Goal: Task Accomplishment & Management: Complete application form

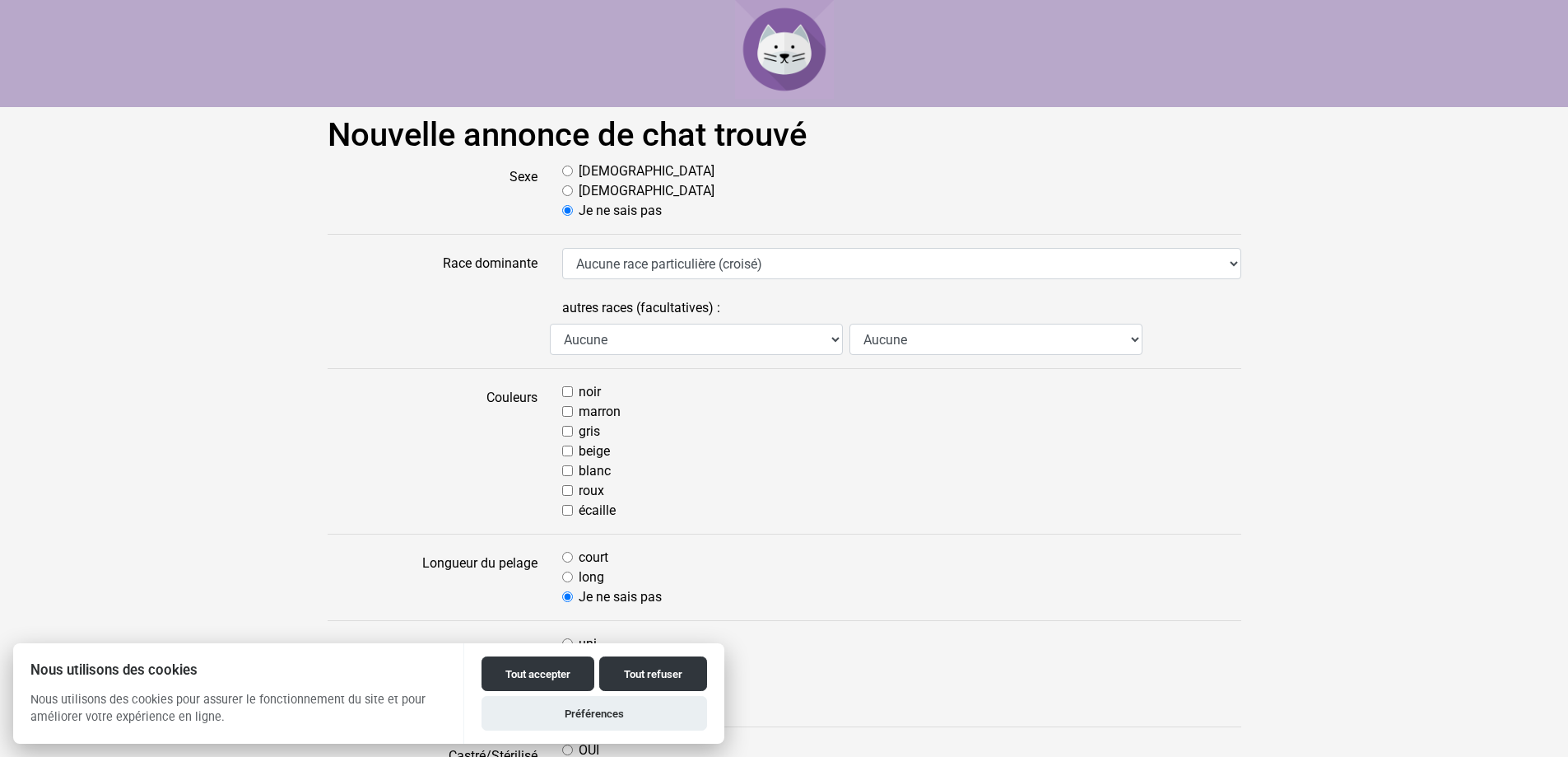
click at [569, 177] on div "[DEMOGRAPHIC_DATA]" at bounding box center [901, 171] width 679 height 20
click at [565, 166] on input "[DEMOGRAPHIC_DATA]" at bounding box center [567, 170] width 11 height 11
radio input "true"
click at [695, 274] on select "Aucune race particulière (croisé) Abyssin Américain à poil dur American Bobtail…" at bounding box center [901, 263] width 679 height 31
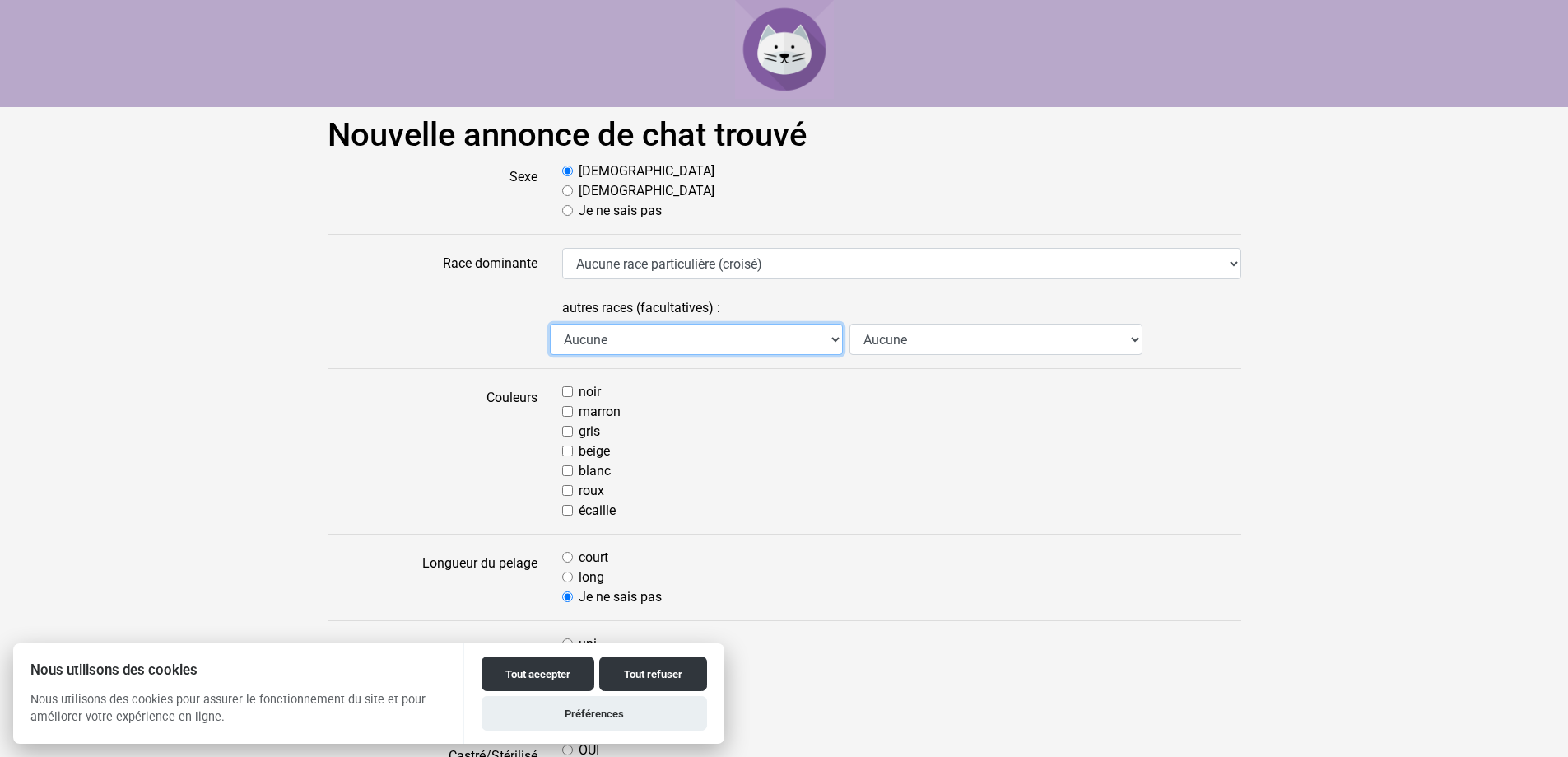
click at [679, 339] on select "Aucune Abyssin Américain à poil dur American Bobtail American Shorthair Angora …" at bounding box center [697, 339] width 293 height 31
click at [679, 340] on select "Aucune Abyssin Américain à poil dur American Bobtail American Shorthair Angora …" at bounding box center [697, 339] width 293 height 31
click at [571, 449] on input "beige" at bounding box center [567, 451] width 11 height 11
checkbox input "true"
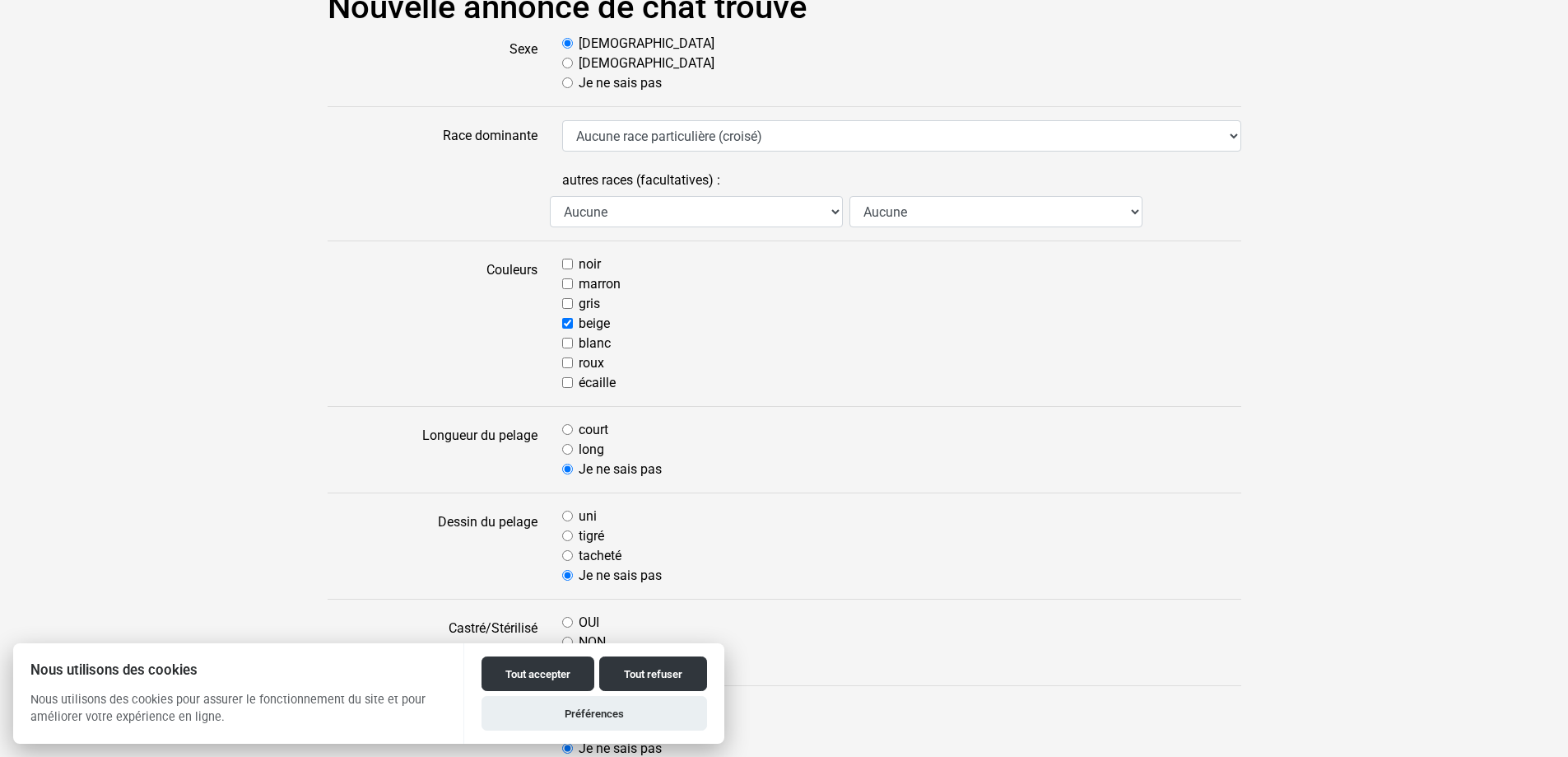
scroll to position [164, 0]
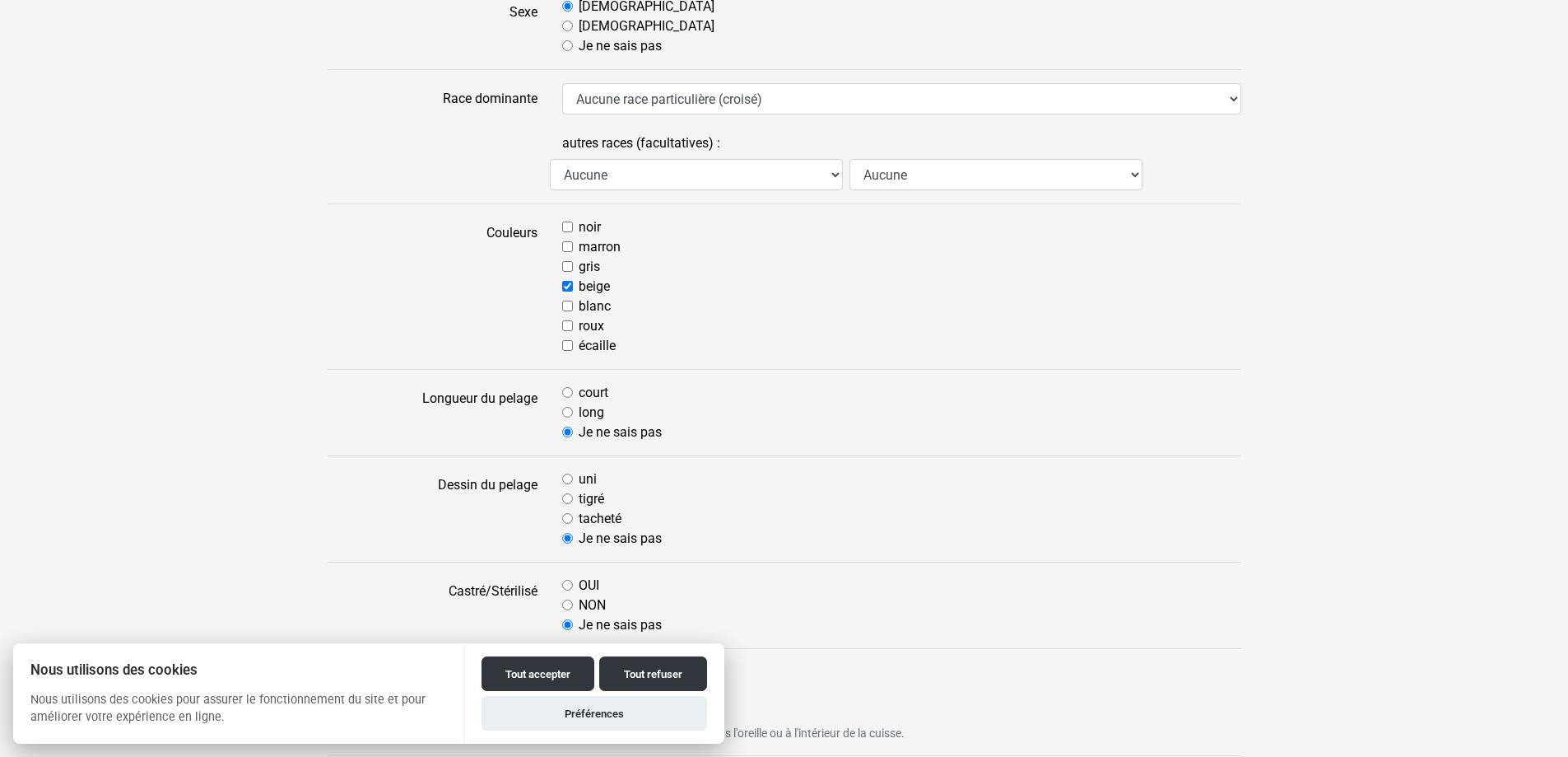
click at [582, 409] on label "long" at bounding box center [591, 413] width 25 height 20
click at [573, 409] on input "long" at bounding box center [567, 412] width 11 height 11
radio input "true"
click at [587, 513] on label "tacheté" at bounding box center [600, 518] width 43 height 20
click at [573, 513] on input "tacheté" at bounding box center [567, 518] width 11 height 11
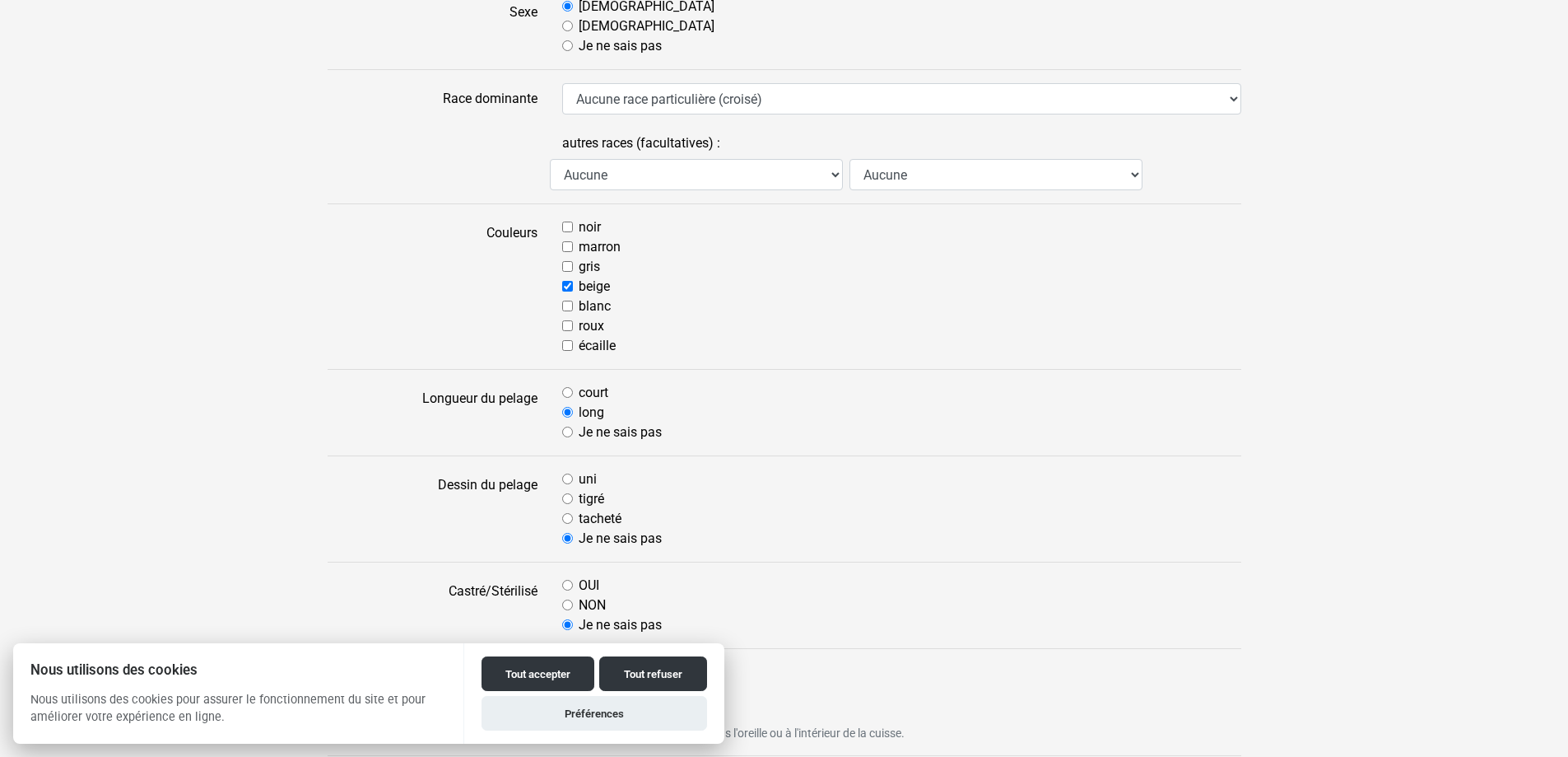
radio input "true"
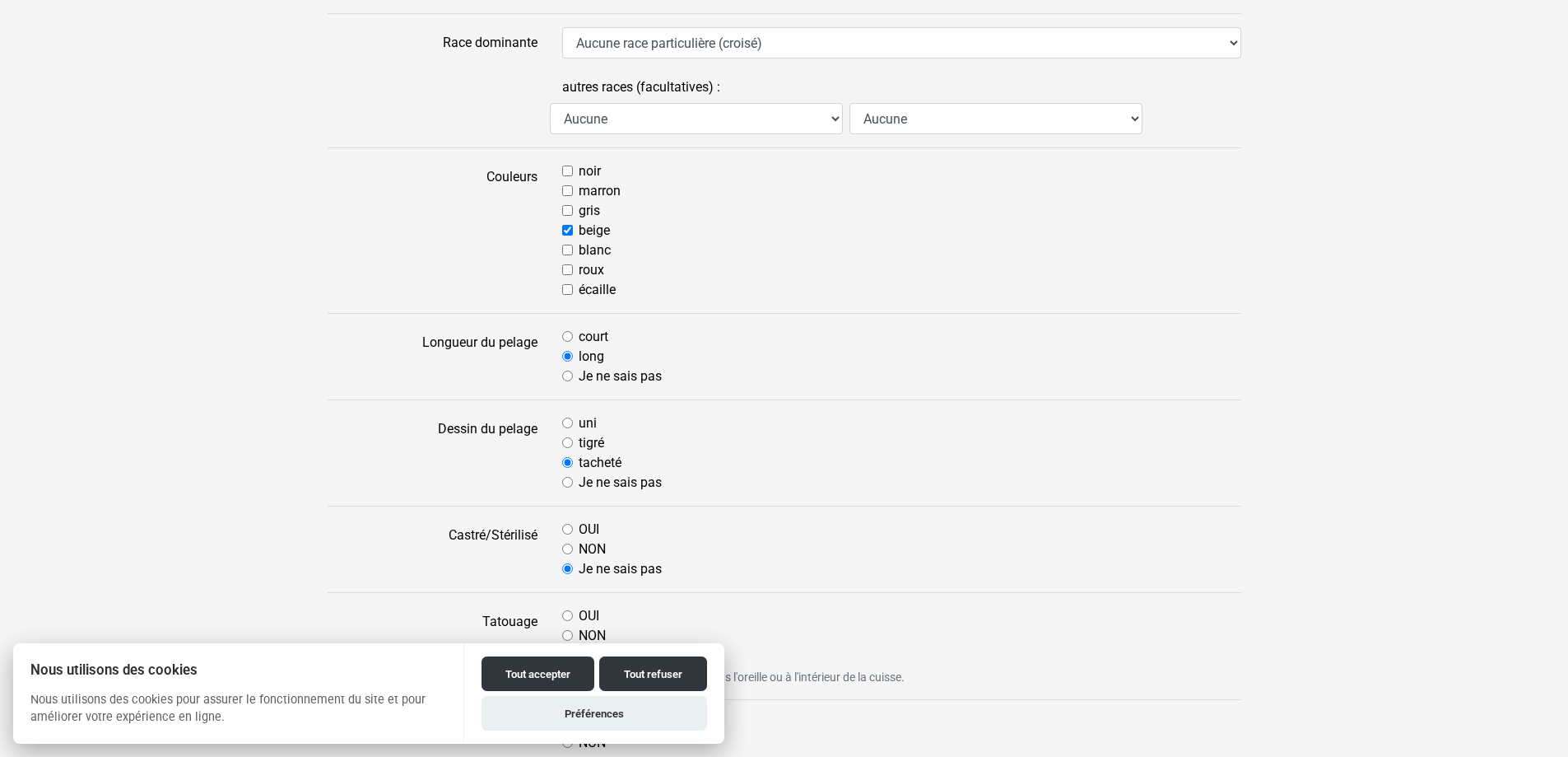
scroll to position [247, 0]
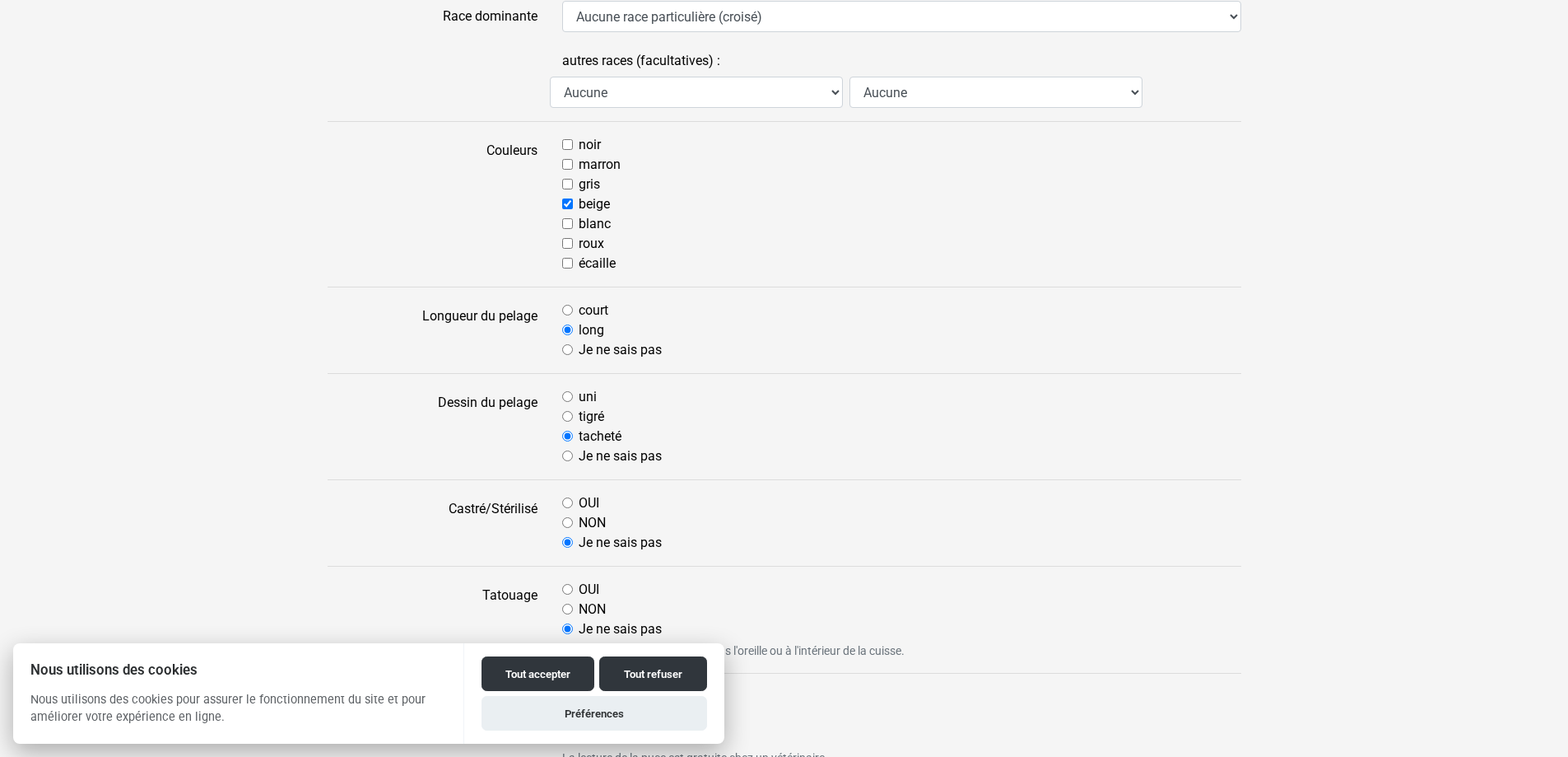
click at [578, 489] on form "Sexe [DEMOGRAPHIC_DATA] [DEMOGRAPHIC_DATA] Je ne sais pas Race dominante Aucune…" at bounding box center [784, 732] width 914 height 1636
click at [579, 499] on label "OUI" at bounding box center [588, 503] width 21 height 20
click at [573, 499] on input "OUI" at bounding box center [567, 503] width 11 height 11
radio input "true"
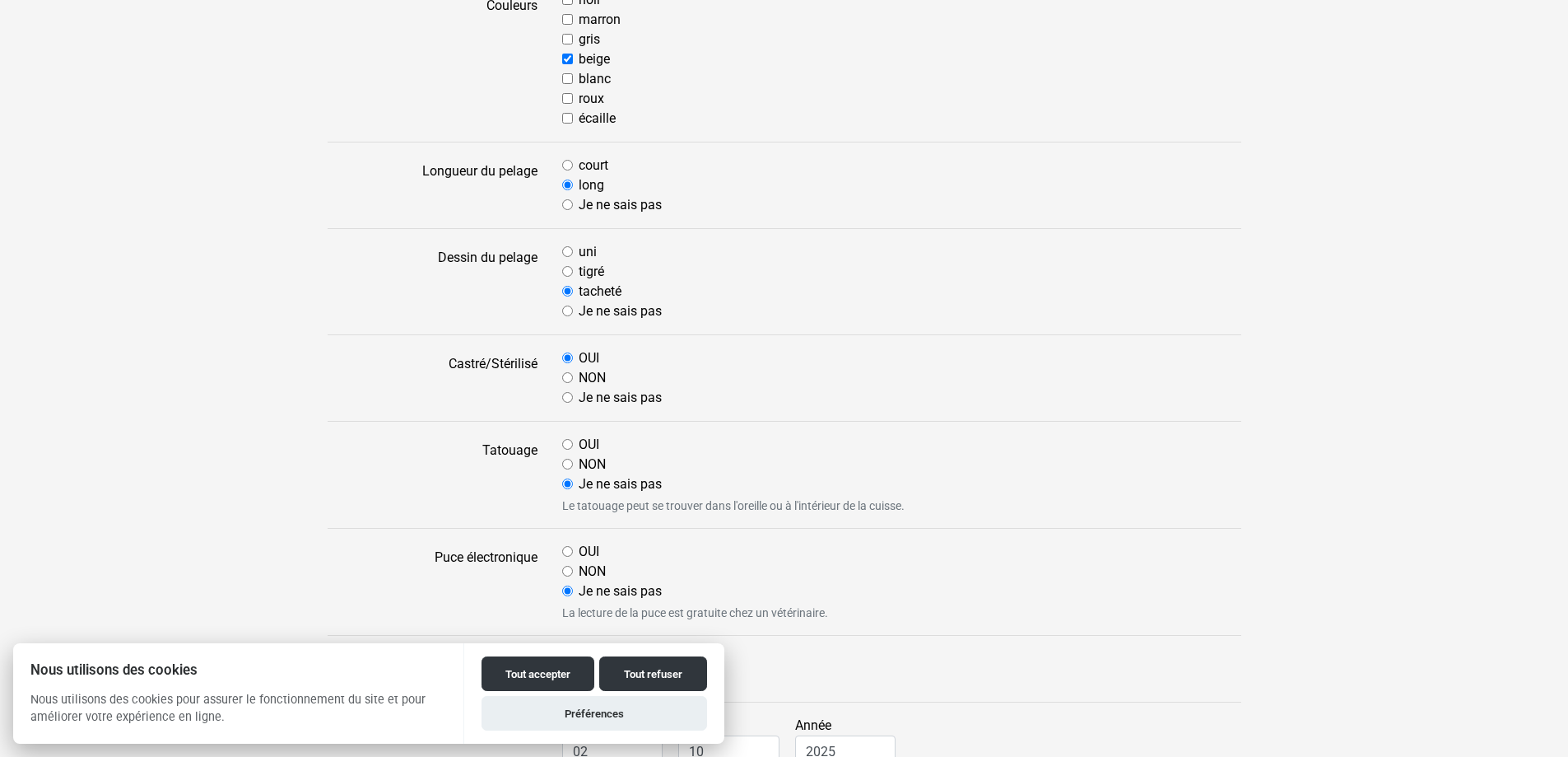
scroll to position [412, 0]
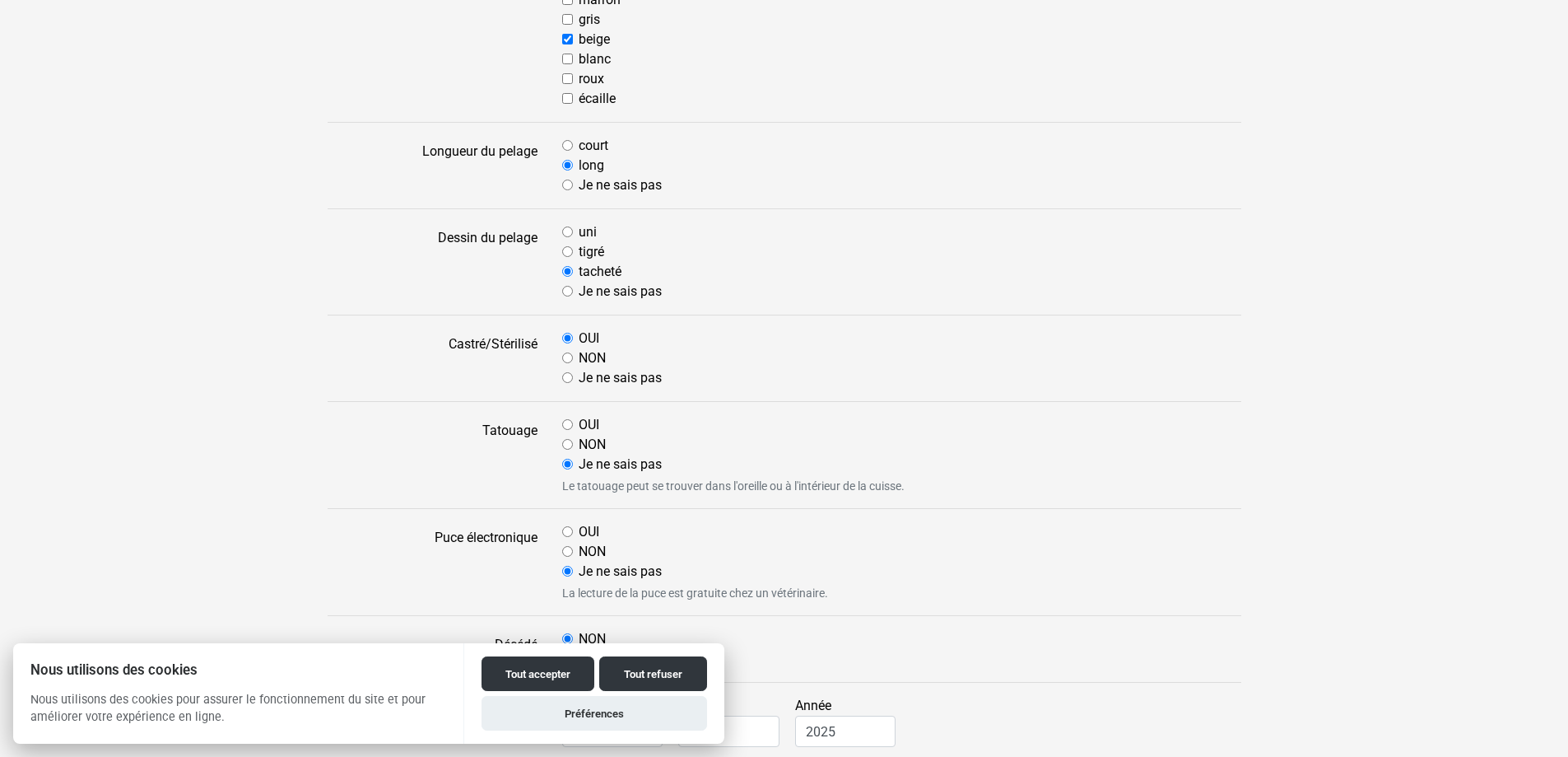
click at [588, 447] on label "NON" at bounding box center [592, 445] width 27 height 20
click at [573, 447] on input "NON" at bounding box center [567, 444] width 11 height 11
radio input "true"
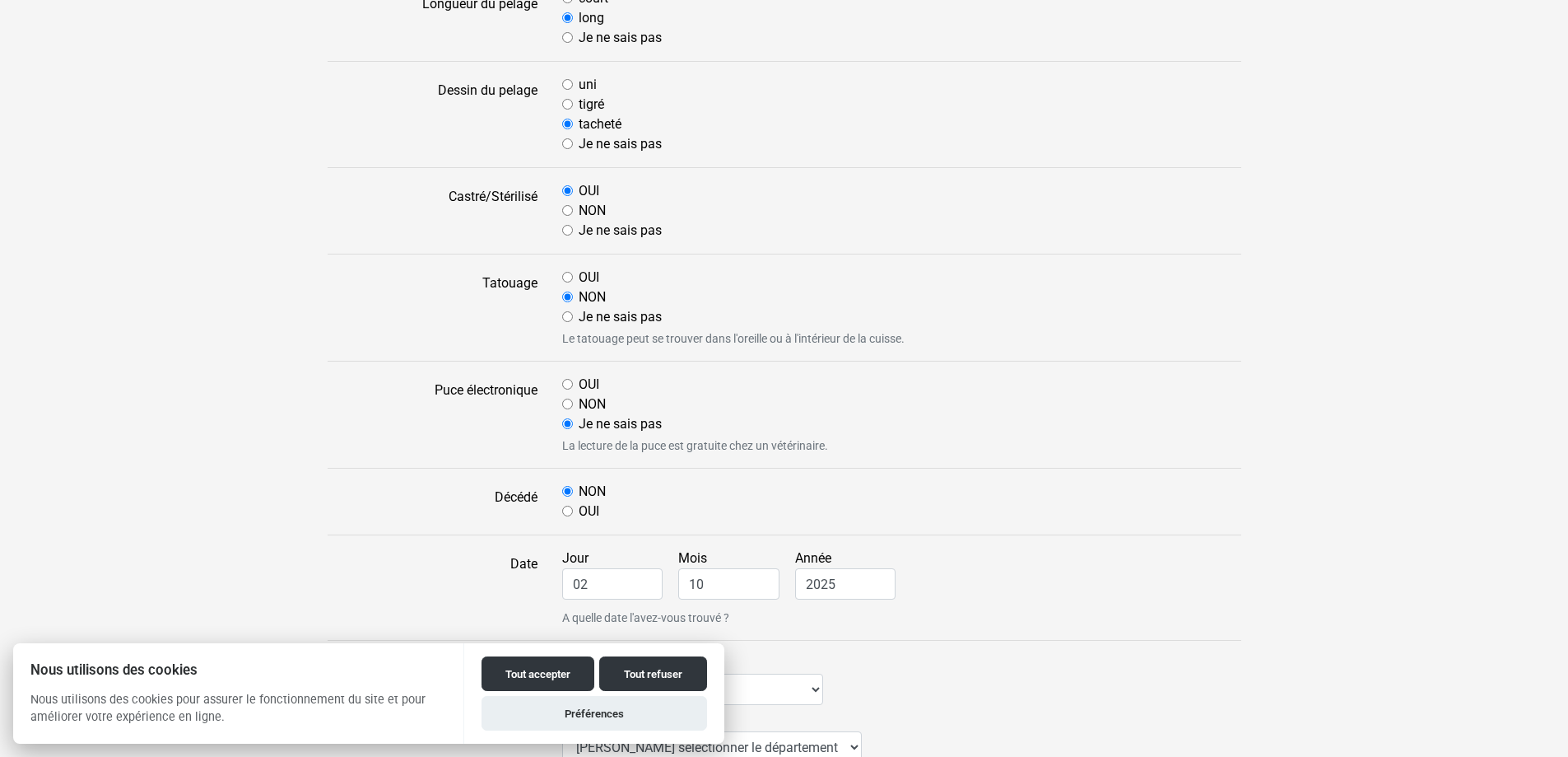
scroll to position [576, 0]
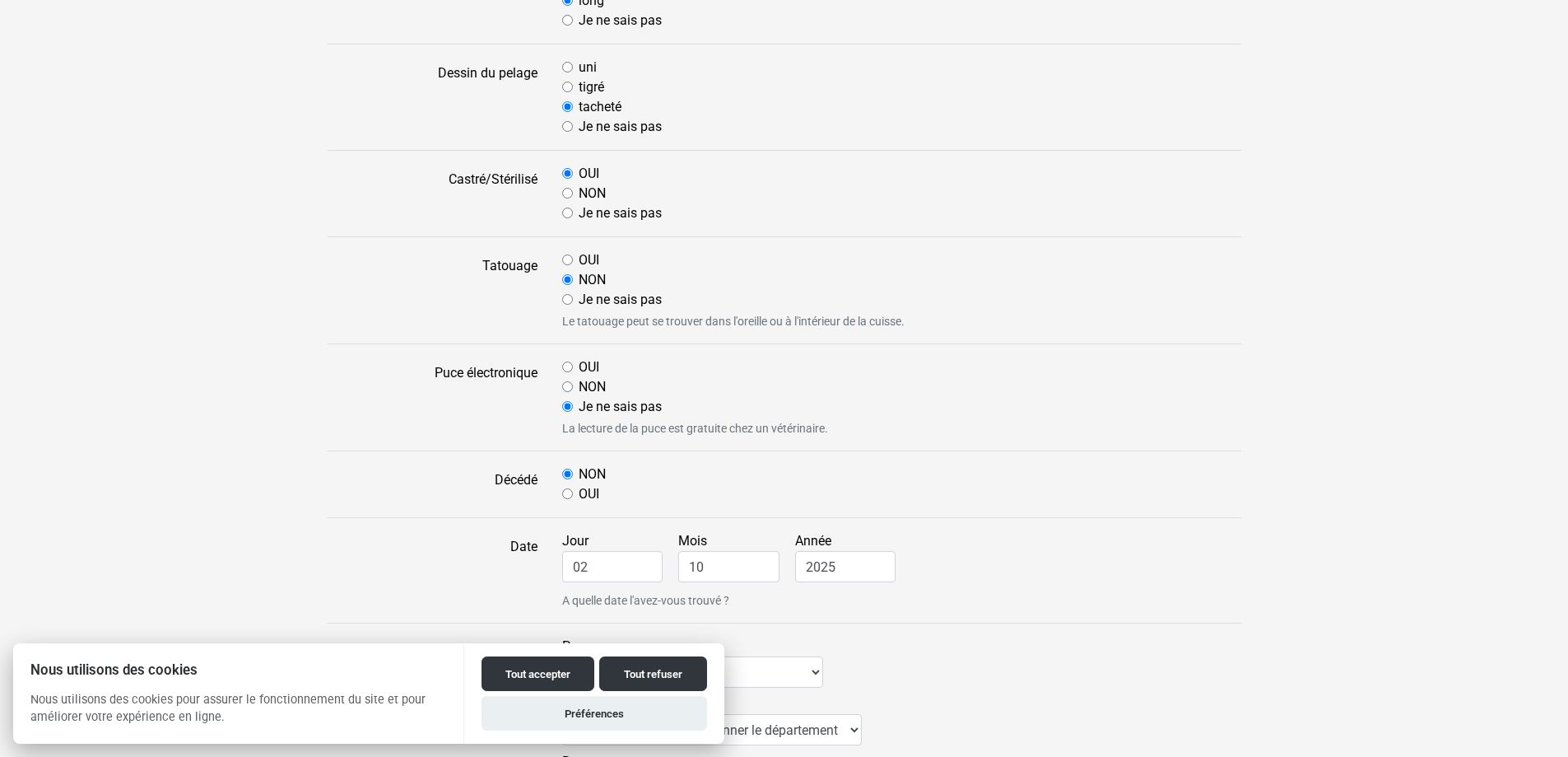
click at [571, 390] on input "NON" at bounding box center [567, 386] width 11 height 11
radio input "true"
click at [592, 494] on label "OUI" at bounding box center [588, 494] width 21 height 20
click at [573, 494] on input "OUI" at bounding box center [567, 493] width 11 height 11
radio input "true"
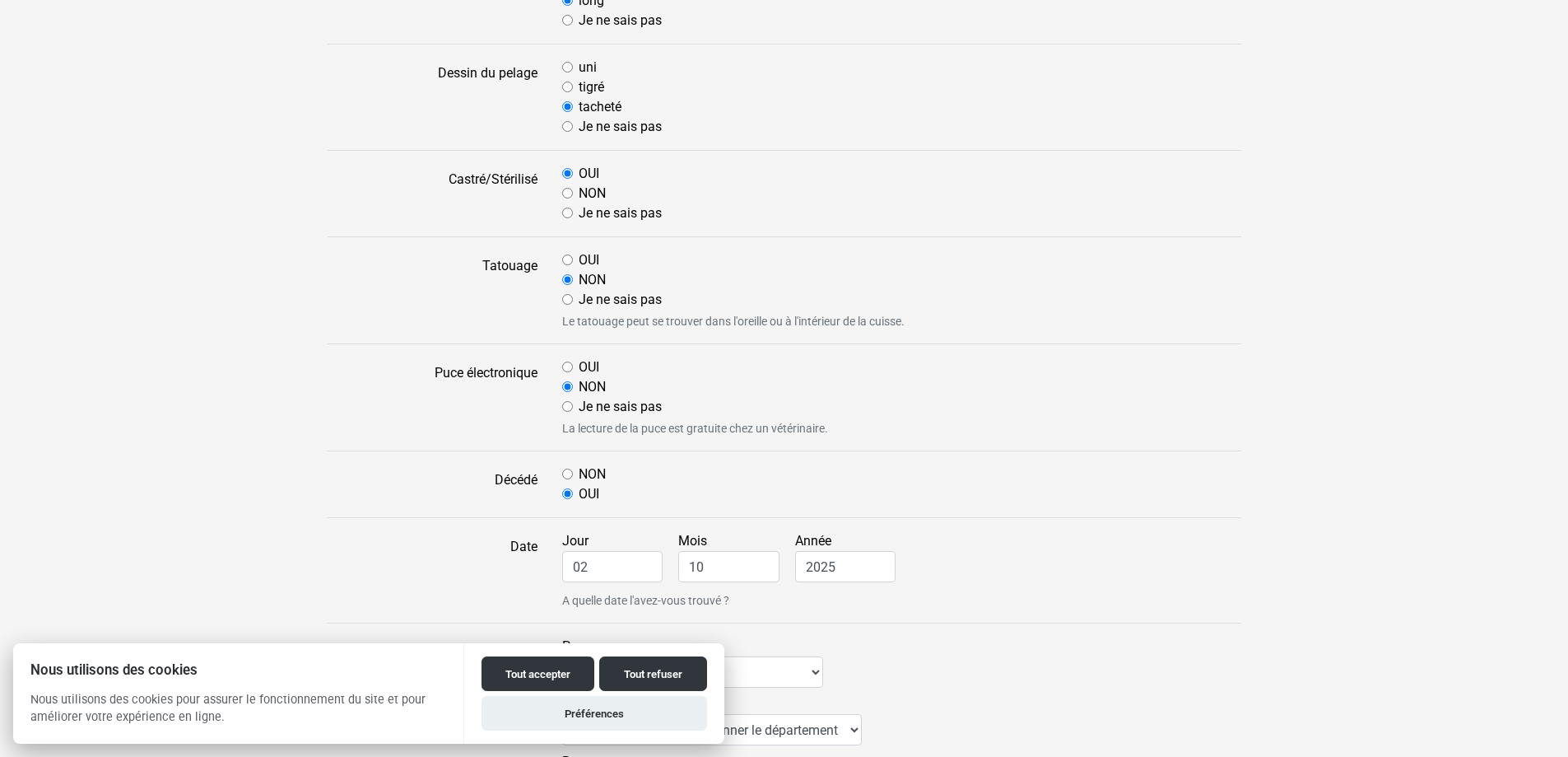
click at [582, 483] on label "NON" at bounding box center [592, 474] width 27 height 20
click at [573, 479] on input "NON" at bounding box center [567, 473] width 11 height 11
radio input "true"
click at [582, 477] on label "NON" at bounding box center [592, 474] width 27 height 20
click at [573, 477] on input "NON" at bounding box center [567, 473] width 11 height 11
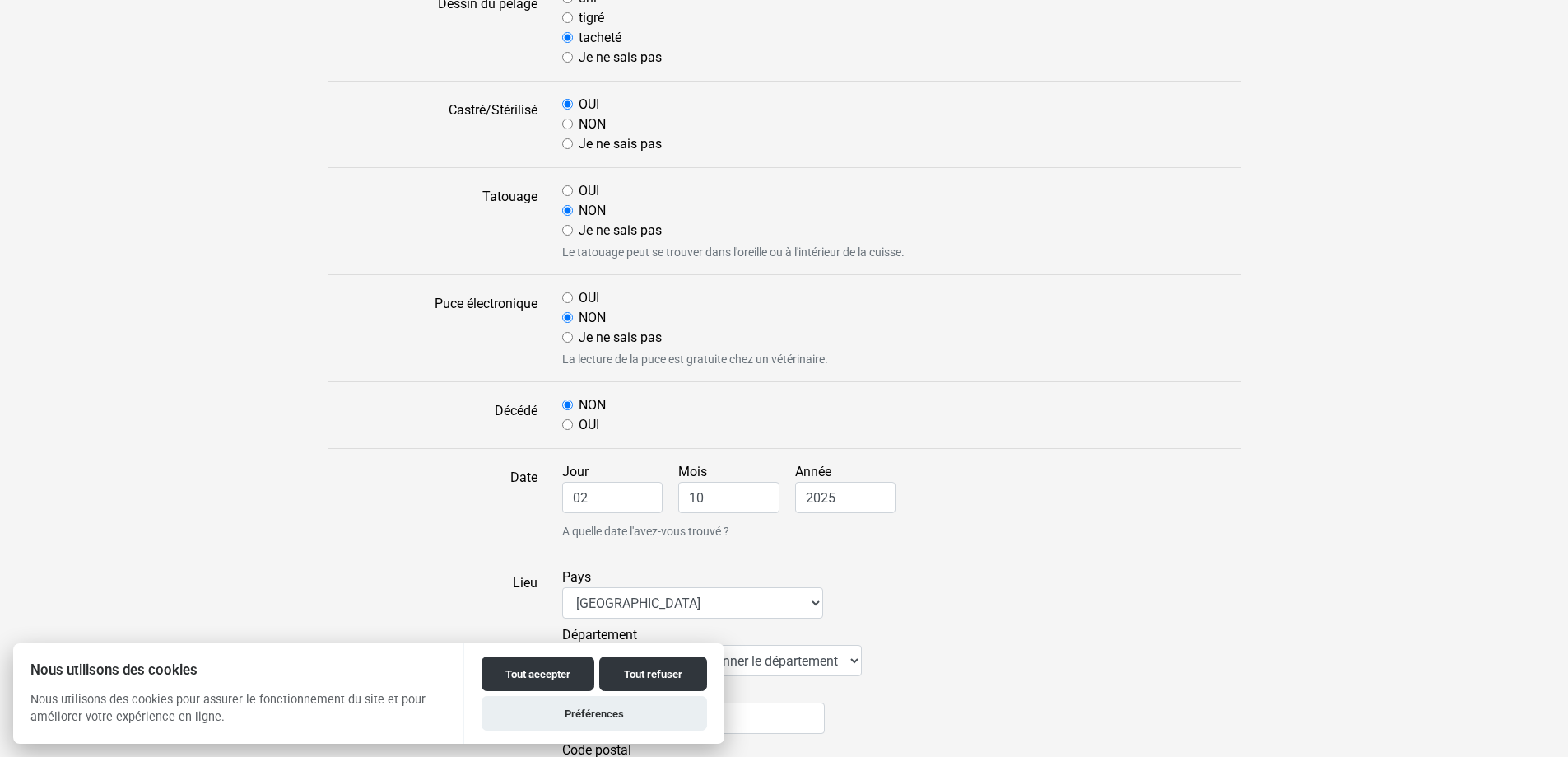
scroll to position [741, 0]
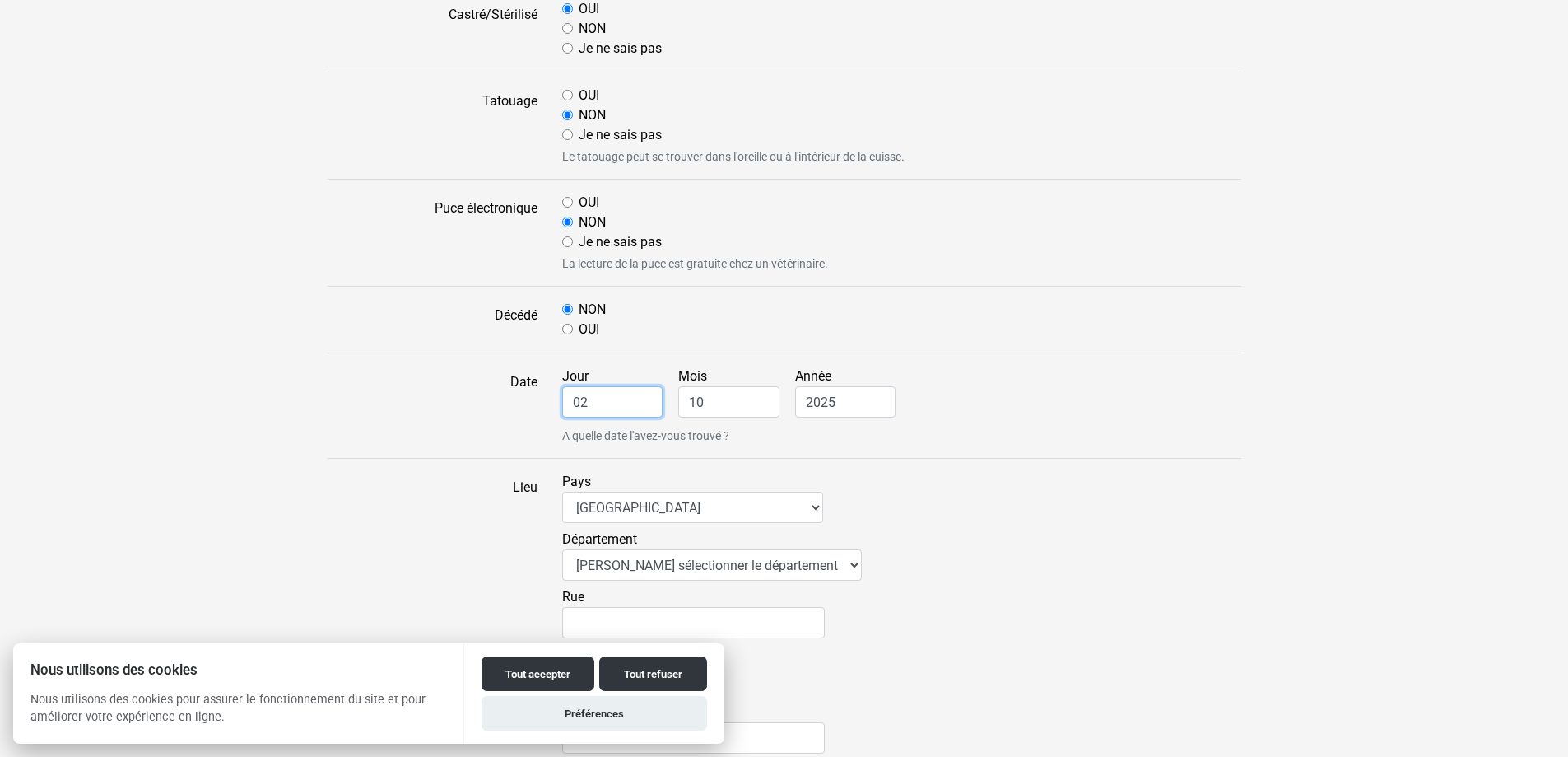
click at [588, 397] on input "02" at bounding box center [613, 402] width 102 height 31
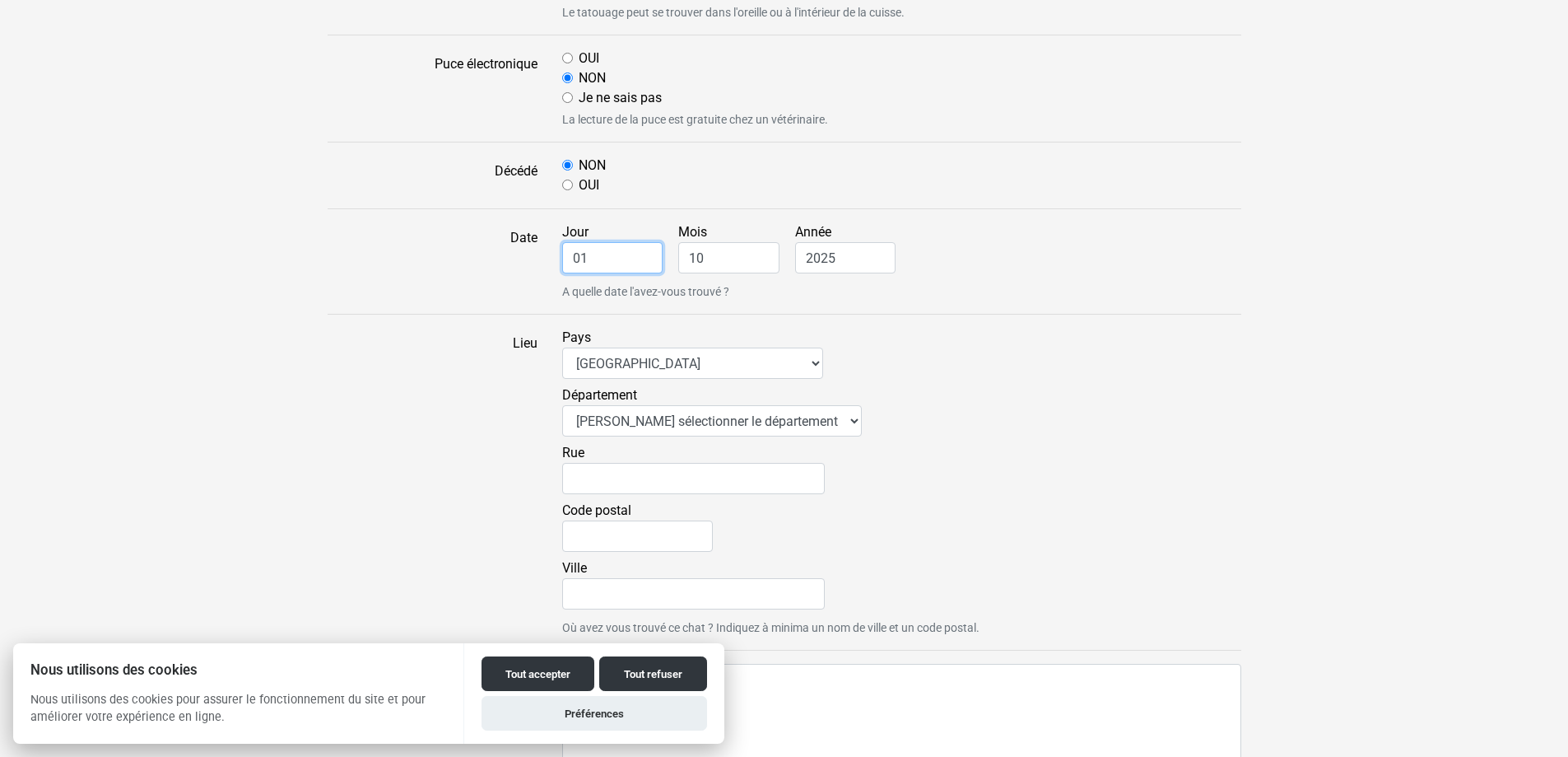
scroll to position [906, 0]
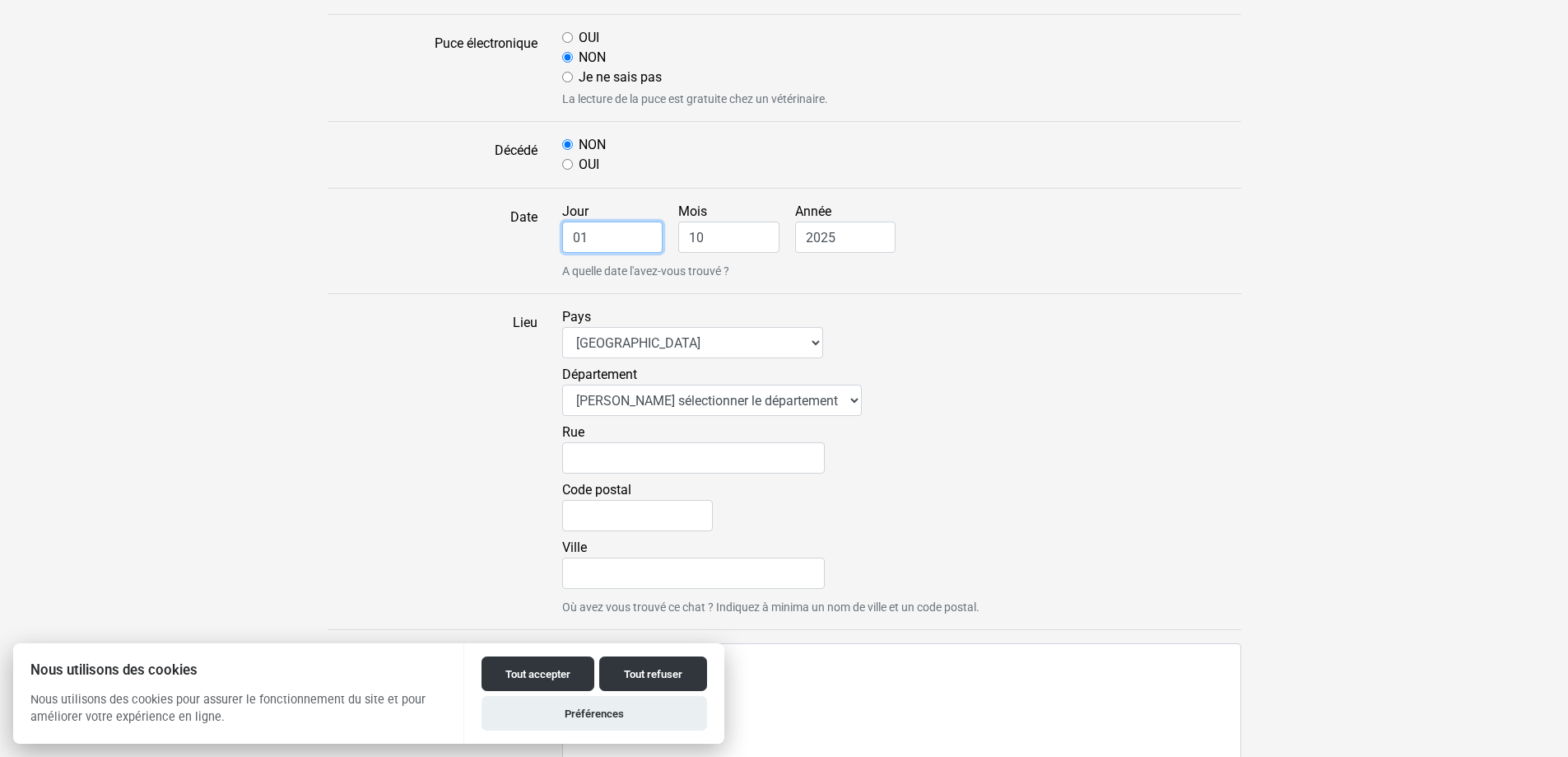
type input "01"
click at [685, 407] on select "Veuillez sélectionner le département 01 - [GEOGRAPHIC_DATA] 02 - [GEOGRAPHIC_DA…" at bounding box center [712, 400] width 300 height 31
click at [666, 388] on select "Veuillez sélectionner le département 01 - [GEOGRAPHIC_DATA] 02 - [GEOGRAPHIC_DA…" at bounding box center [712, 400] width 300 height 31
select select "33"
click at [562, 384] on select "Veuillez sélectionner le département 01 - [GEOGRAPHIC_DATA] 02 - [GEOGRAPHIC_DA…" at bounding box center [712, 400] width 300 height 31
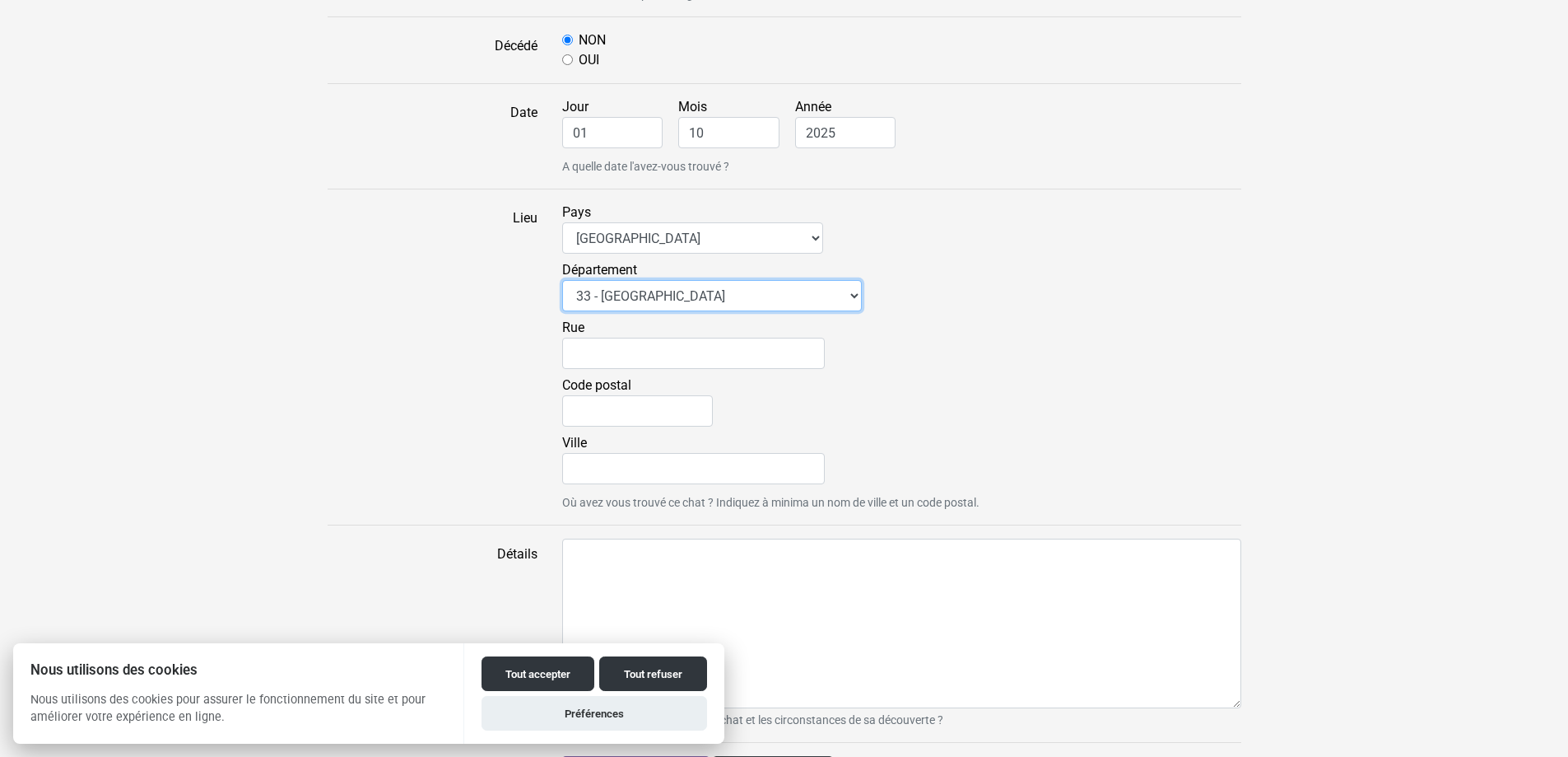
scroll to position [1054, 0]
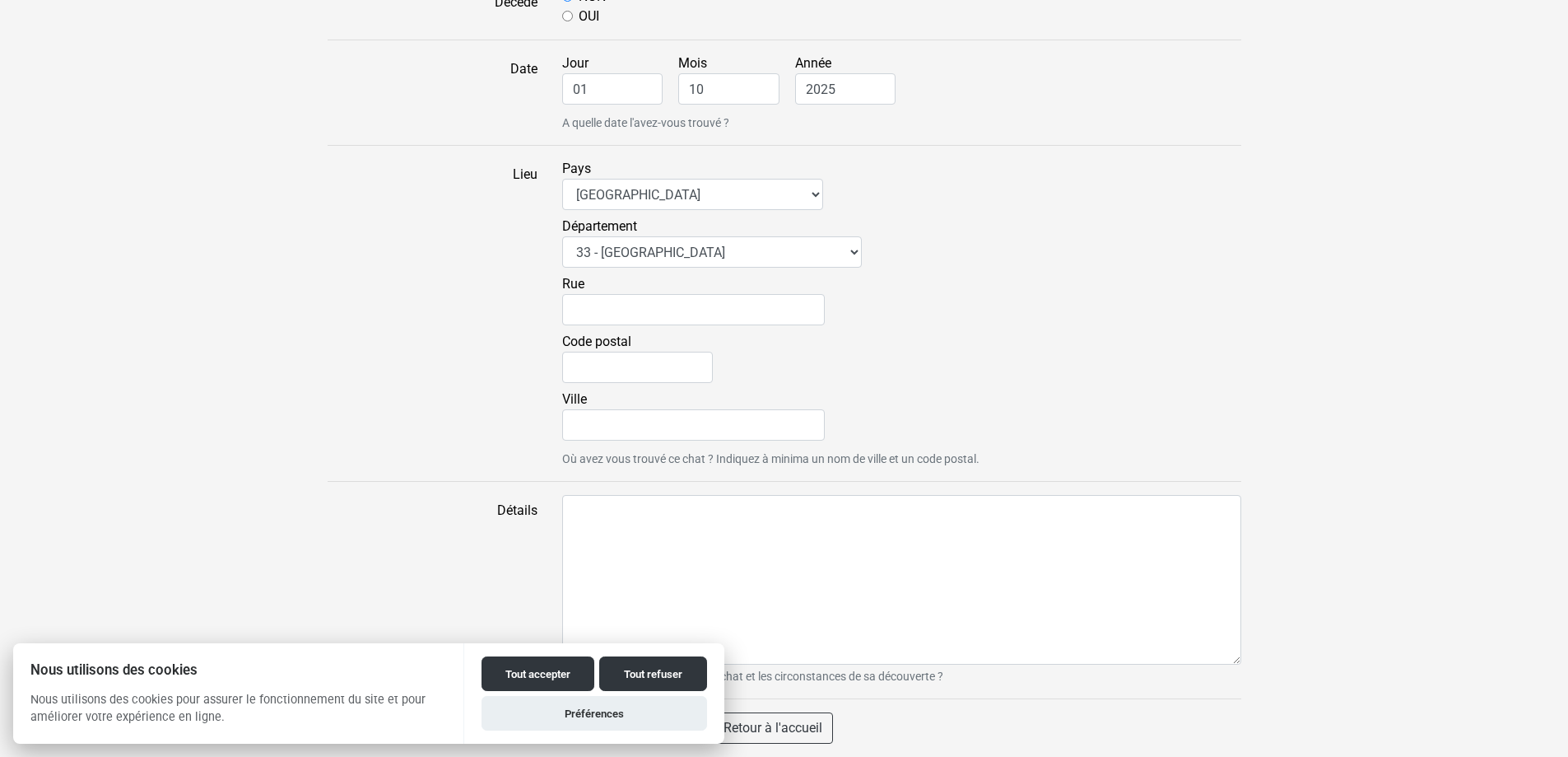
click at [607, 332] on div "Rue" at bounding box center [901, 302] width 679 height 58
click at [626, 412] on input "Ville" at bounding box center [693, 425] width 263 height 31
type input "AYGUEMORTES-LES-GRAVES"
type input "ROUTE [PERSON_NAME]"
type input "33640"
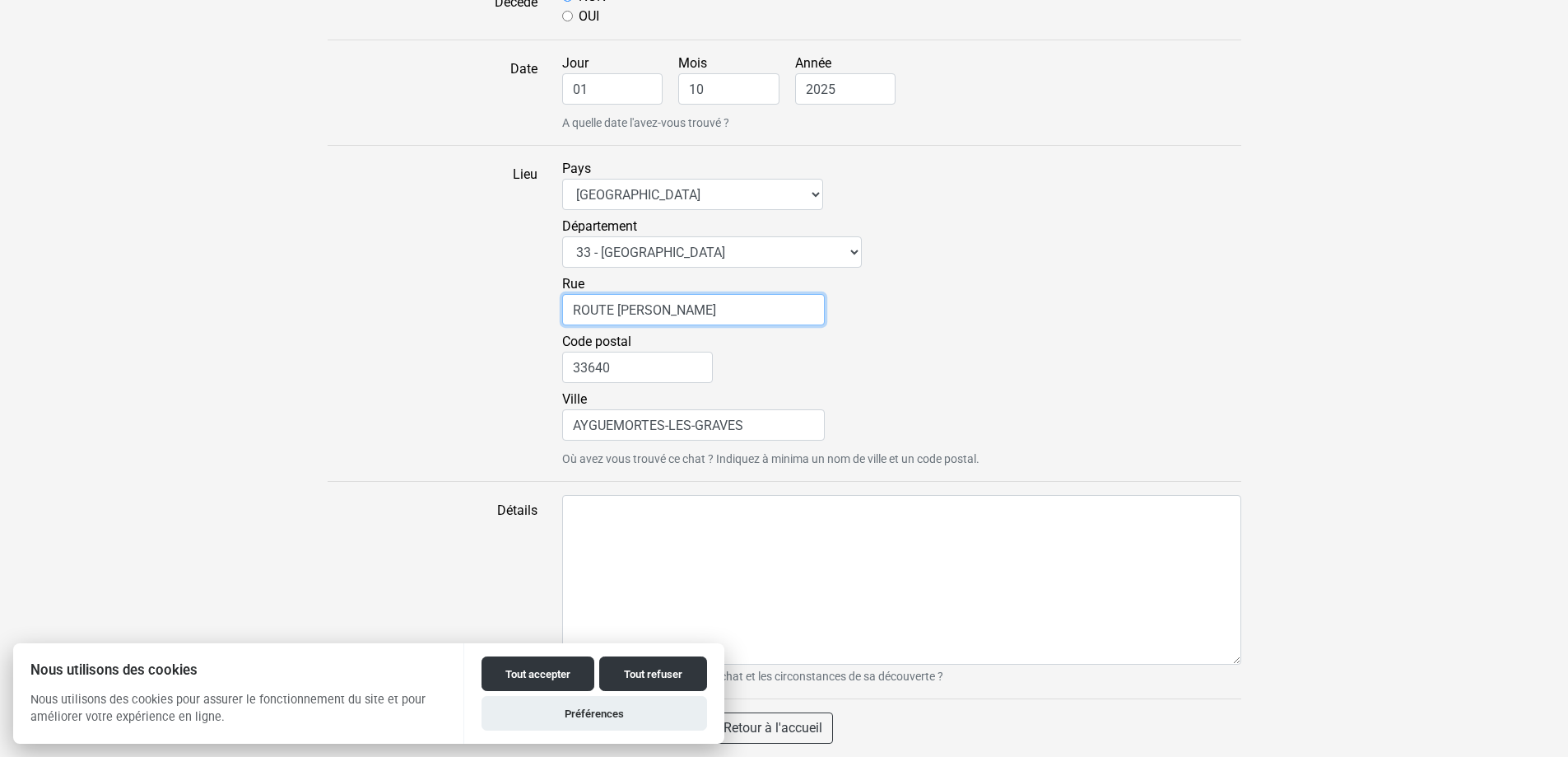
drag, startPoint x: 717, startPoint y: 325, endPoint x: 577, endPoint y: 290, distance: 144.3
click at [577, 289] on label "Rue ROUTE [PERSON_NAME]" at bounding box center [693, 299] width 263 height 51
type input "R"
click at [1012, 396] on div "[PERSON_NAME]-LES-GRAVES" at bounding box center [901, 418] width 679 height 58
click at [543, 671] on button "Tout accepter" at bounding box center [538, 673] width 112 height 34
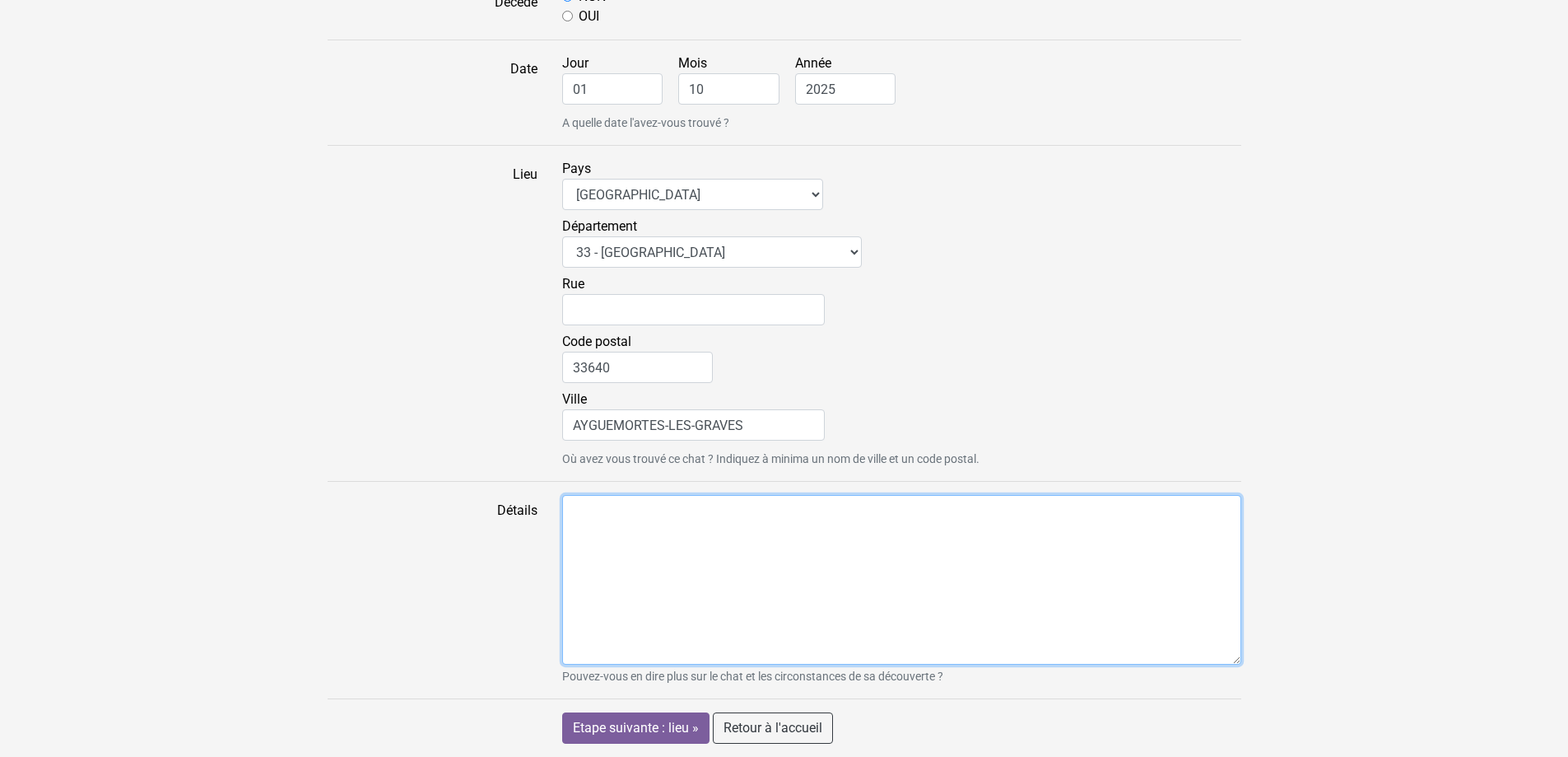
click at [677, 560] on textarea "Détails" at bounding box center [901, 579] width 679 height 169
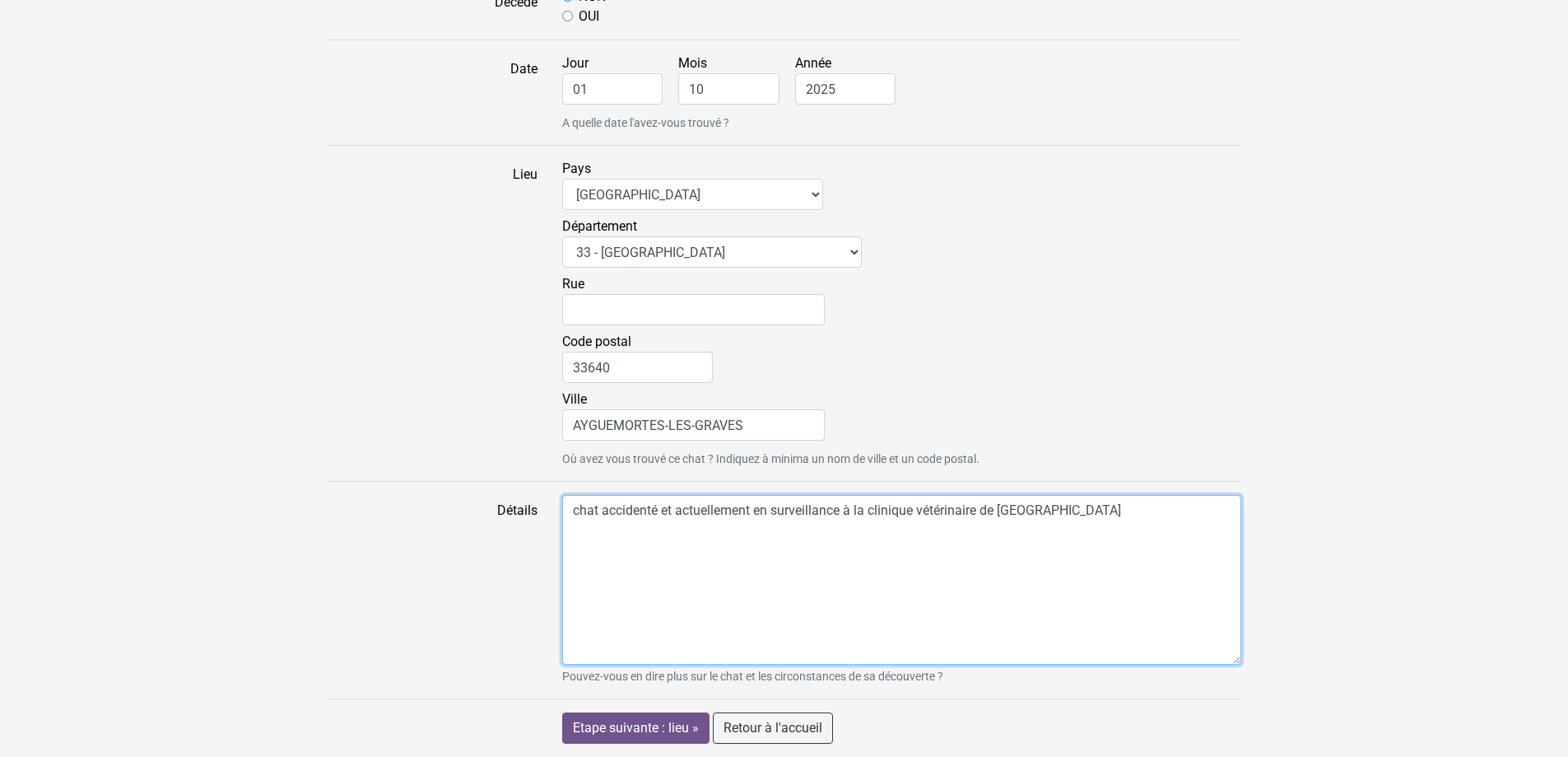
type textarea "chat accidenté et actuellement en surveillance à la clinique vétérinaire de [GE…"
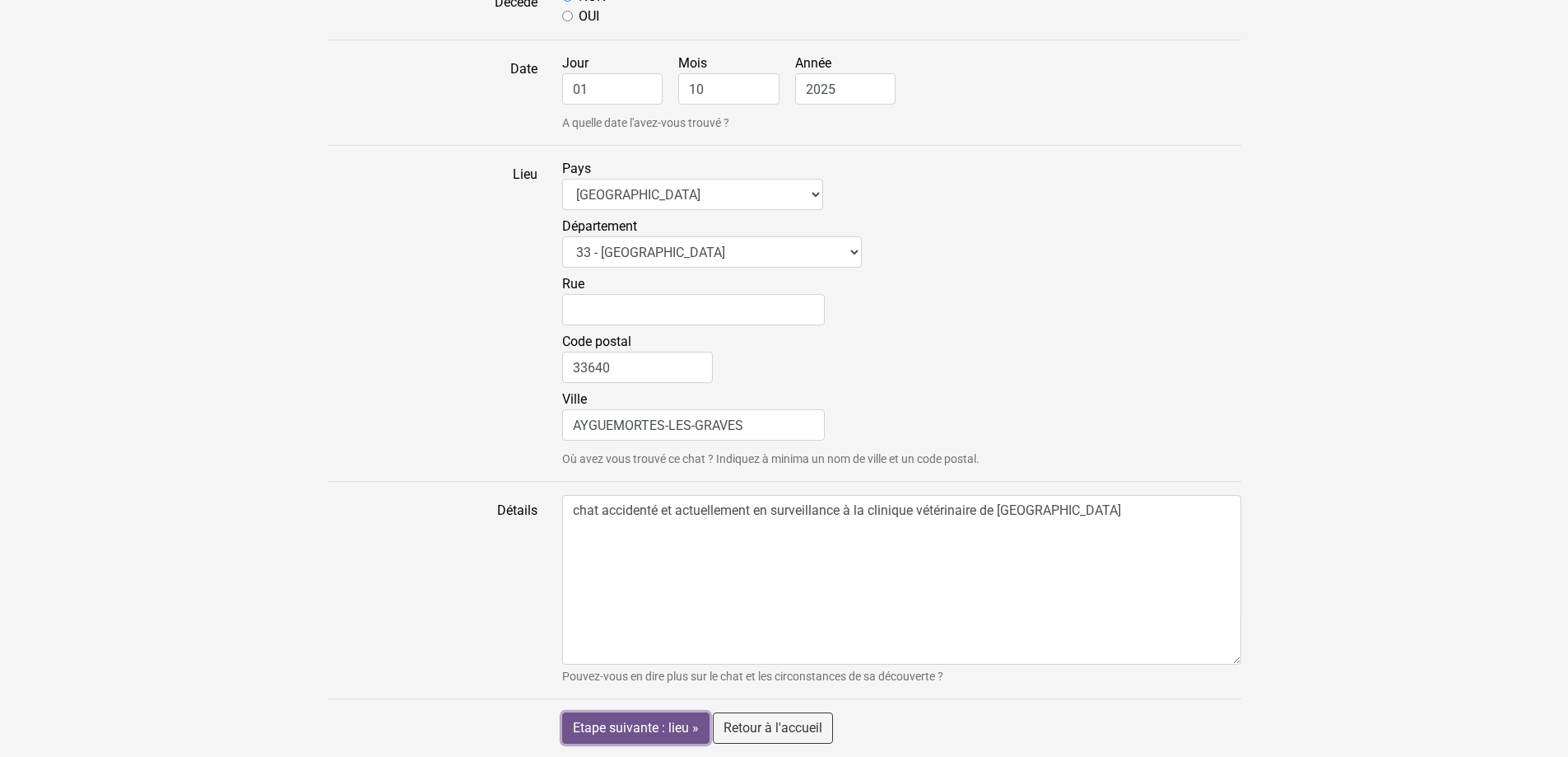
click at [664, 735] on input "Etape suivante : lieu »" at bounding box center [635, 728] width 148 height 31
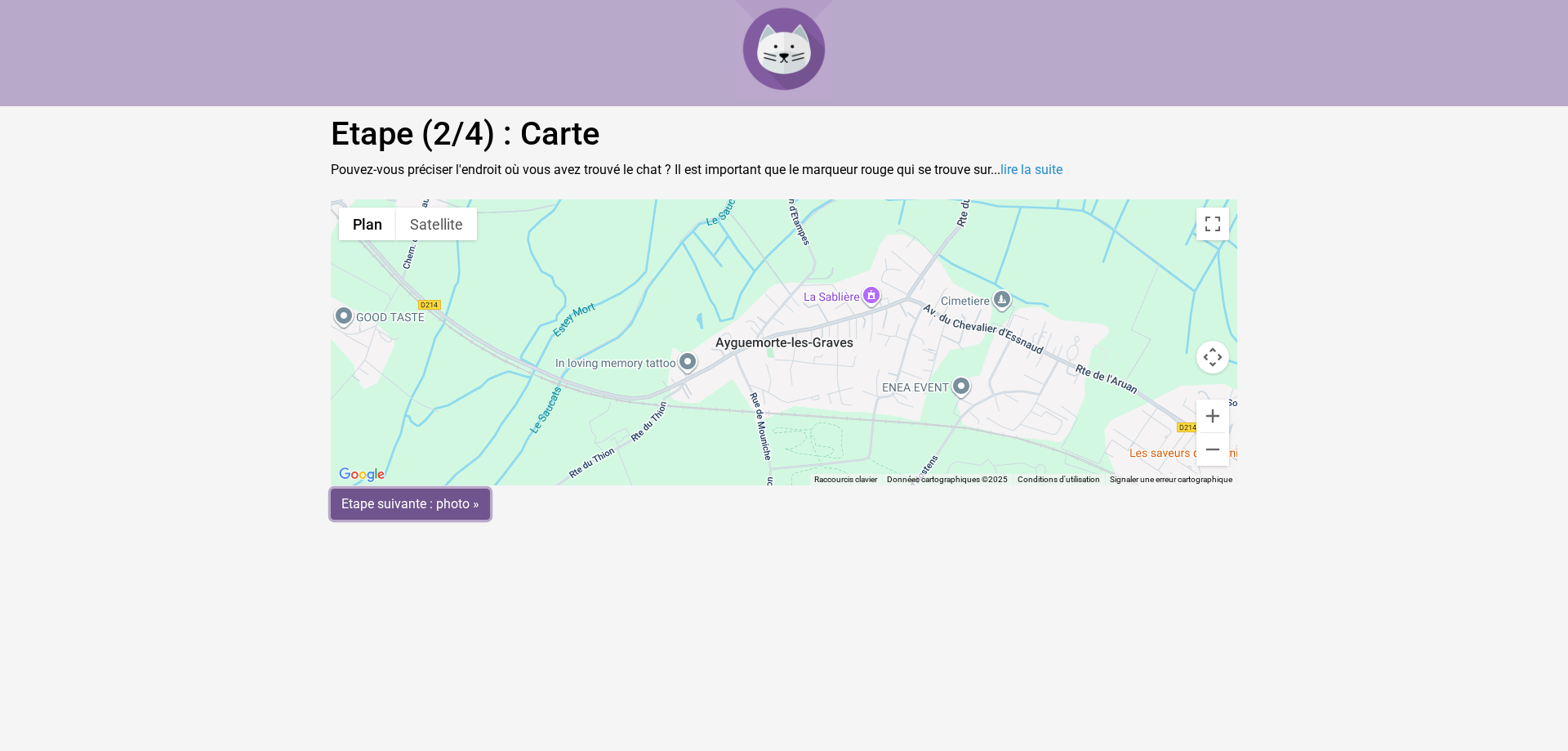
click at [469, 503] on input "Etape suivante : photo »" at bounding box center [410, 505] width 159 height 31
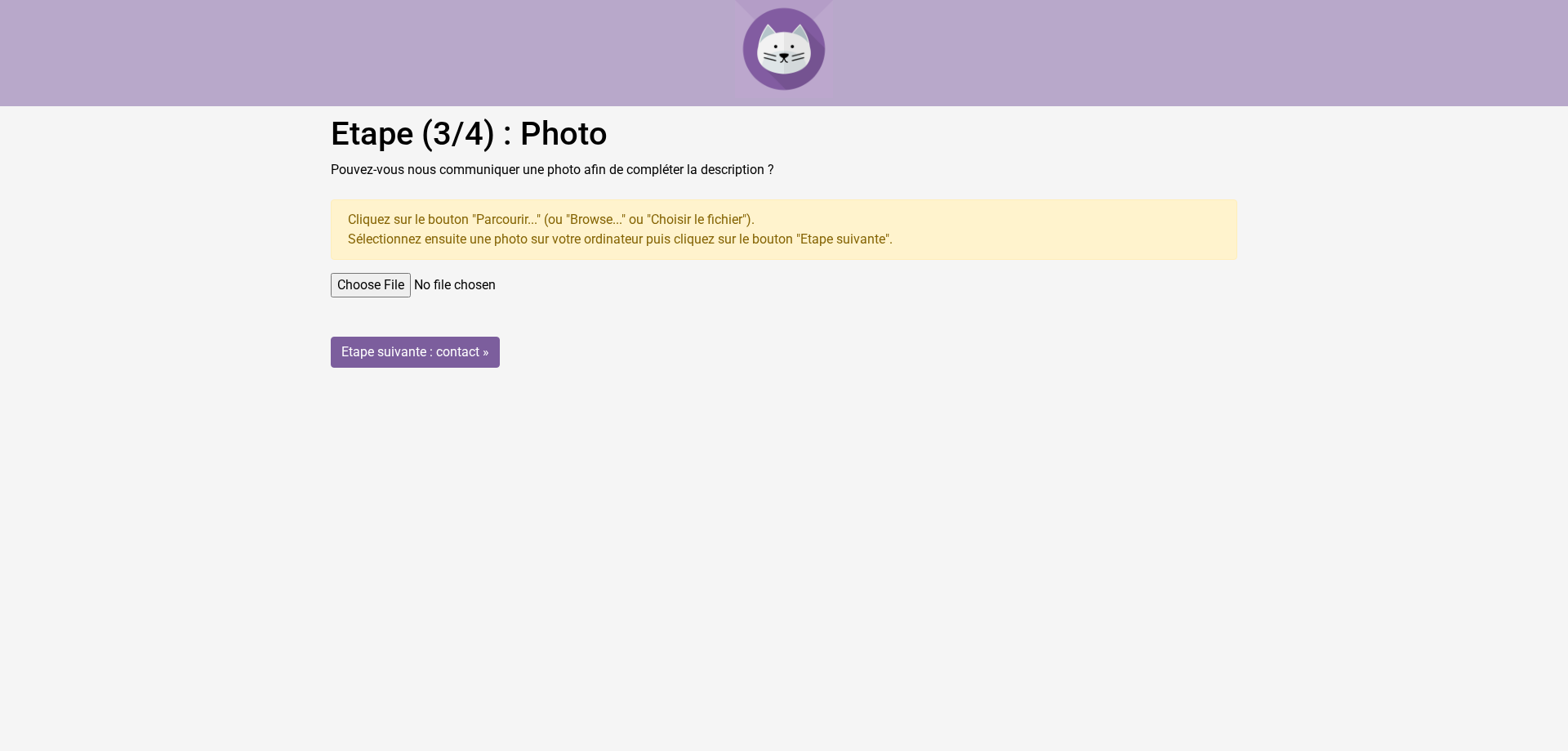
click at [446, 282] on input "file" at bounding box center [784, 284] width 907 height 24
click at [428, 280] on input "file" at bounding box center [784, 284] width 907 height 24
type input "C:\fakepath\IMG_8428.jpeg"
click at [429, 354] on input "Etape suivante : contact »" at bounding box center [415, 352] width 169 height 31
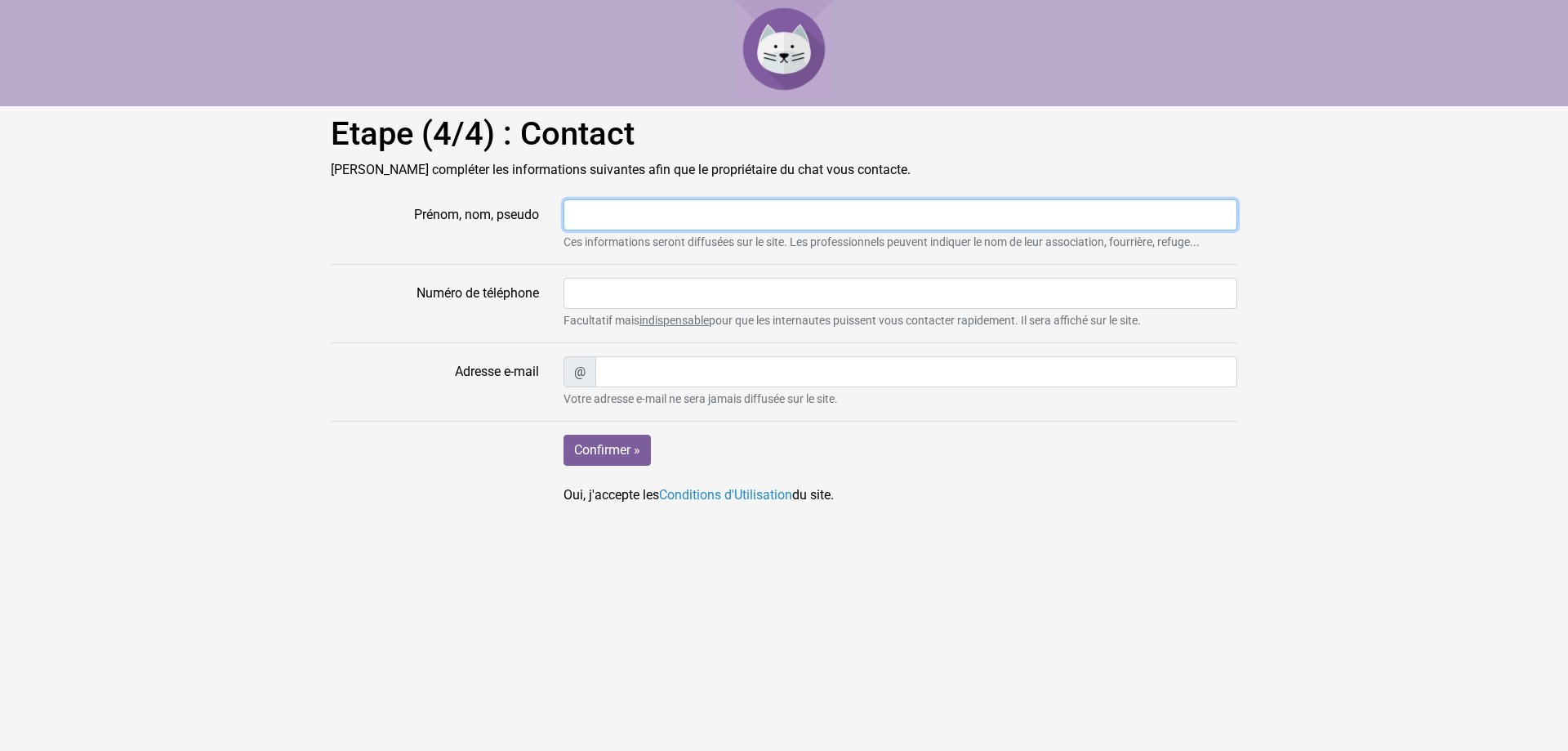
click at [574, 212] on input "Prénom, nom, pseudo" at bounding box center [900, 214] width 674 height 31
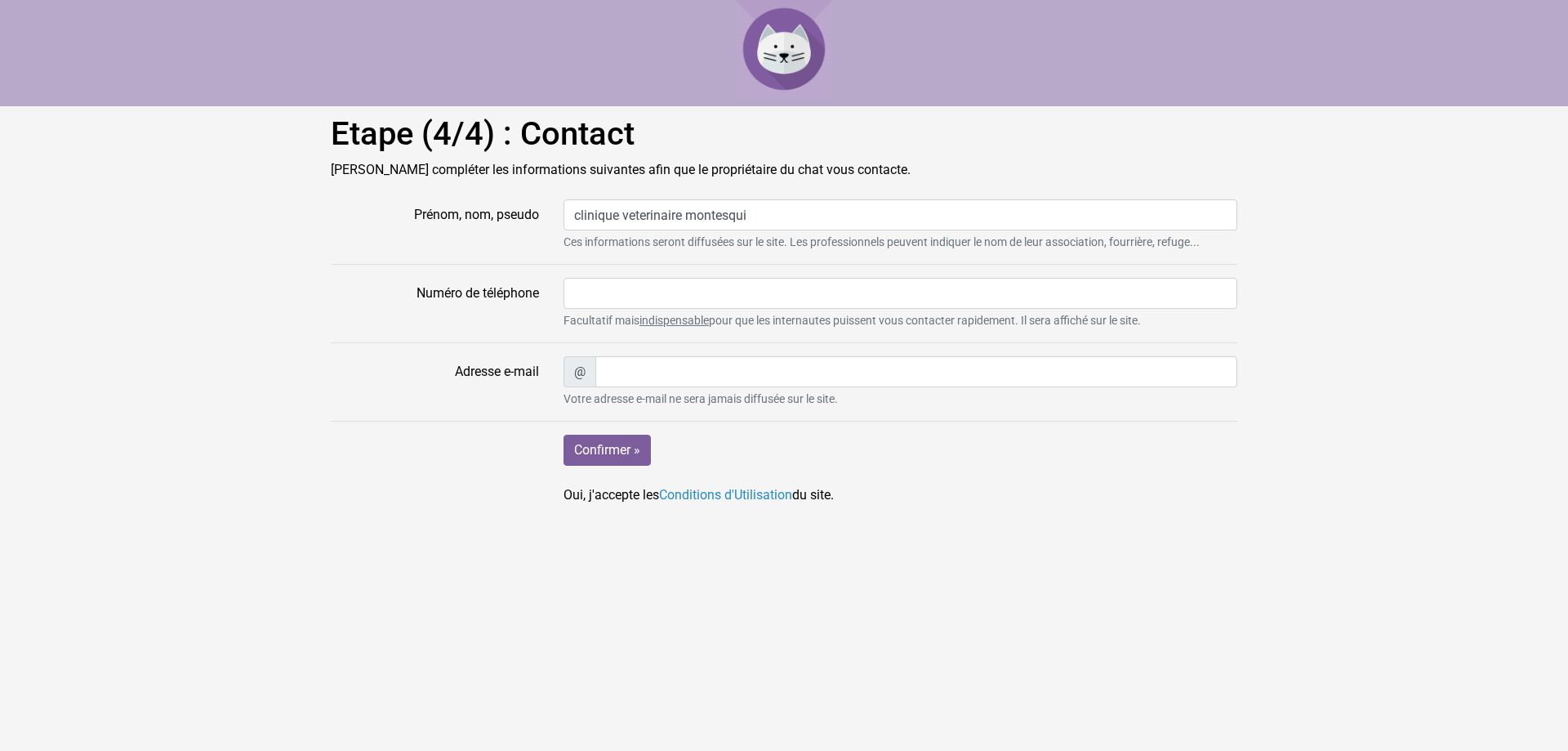
click at [985, 518] on html "Etape (4/4) : Contact Veuillez compléter les informations suivantes afin que le…" at bounding box center [784, 259] width 1568 height 518
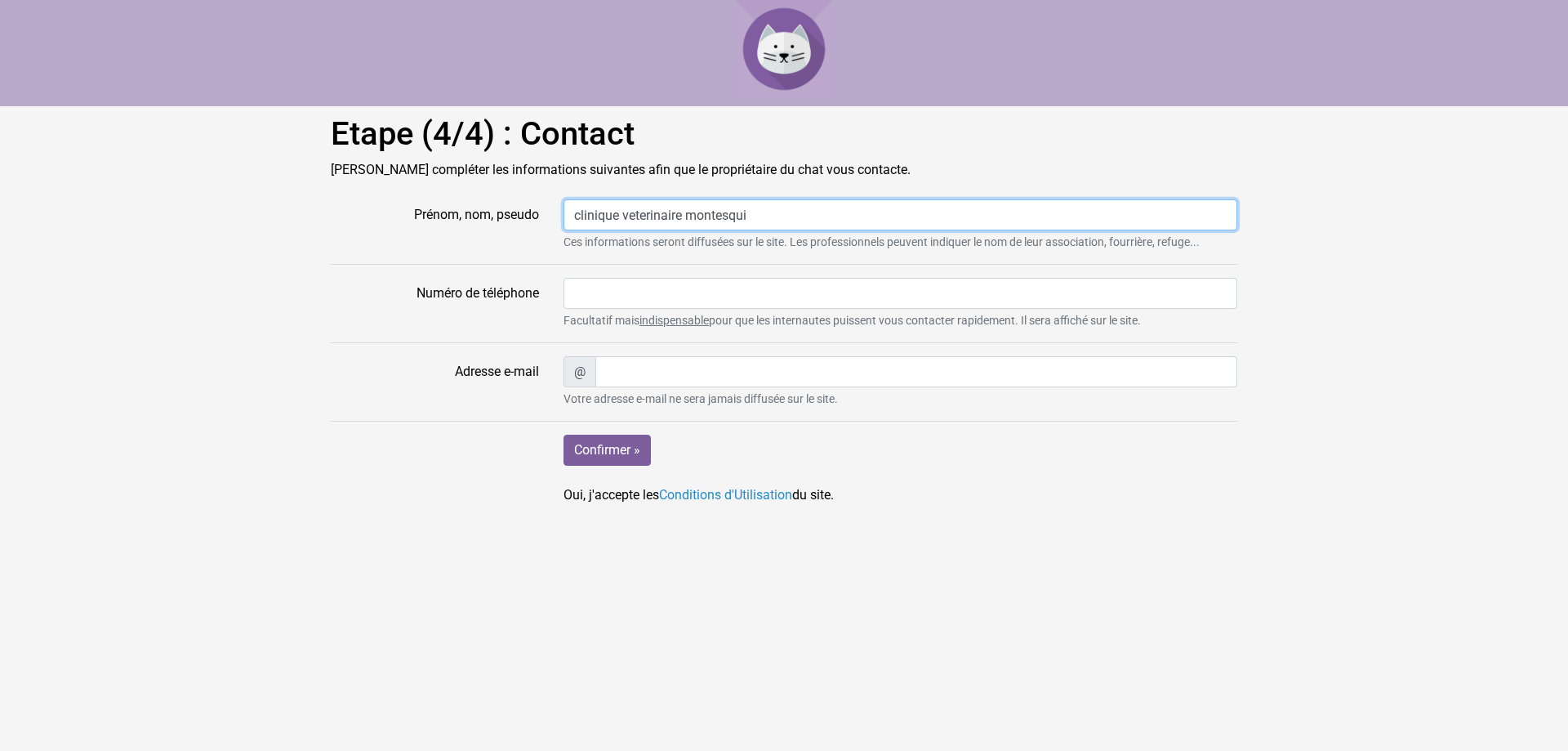
click at [746, 219] on input "clinique veterinaire montesqui" at bounding box center [900, 214] width 674 height 31
drag, startPoint x: 752, startPoint y: 219, endPoint x: 688, endPoint y: 200, distance: 66.8
click at [688, 200] on input "clinique veterinaire montesqui" at bounding box center [900, 214] width 674 height 31
type input "clinique veterinaire martillac"
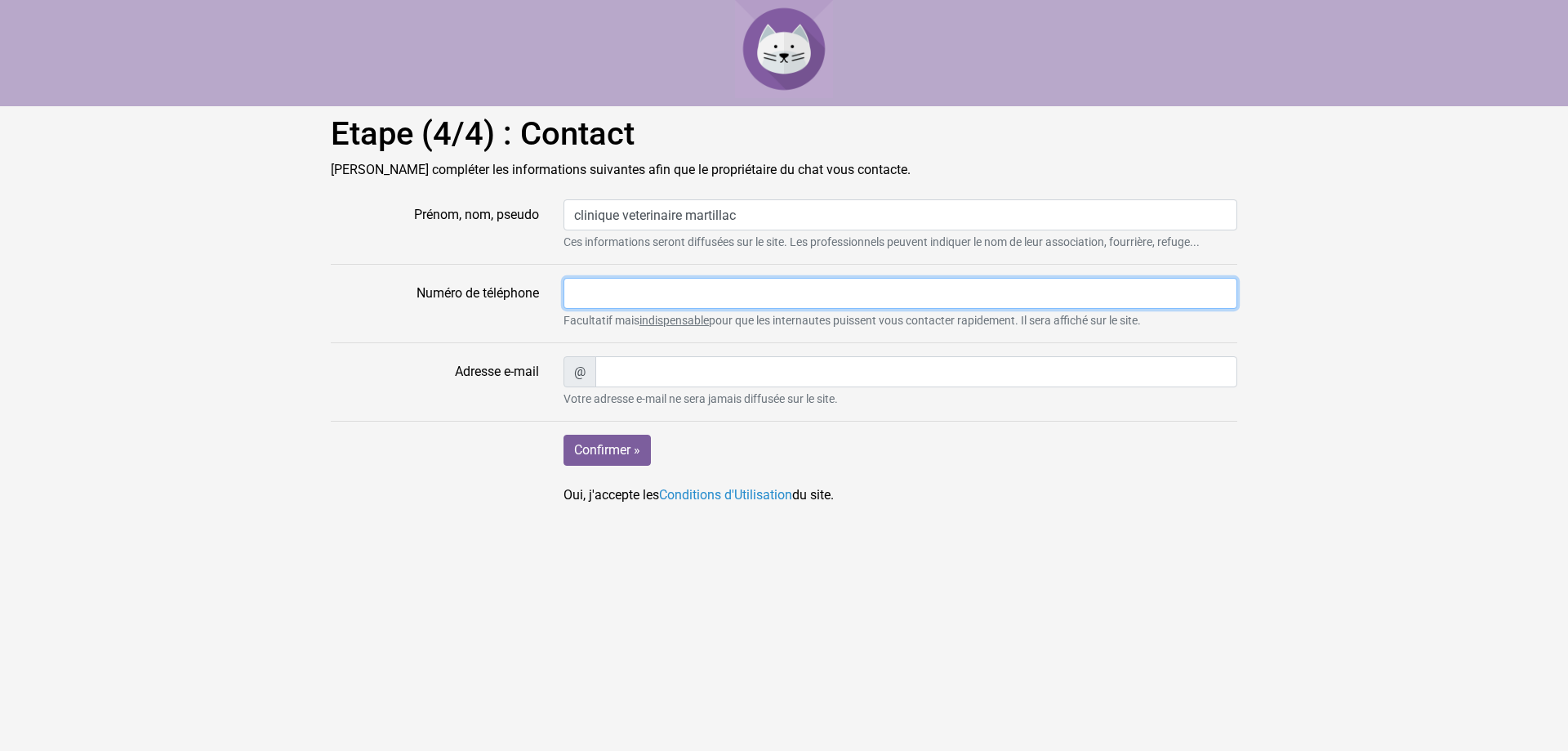
drag, startPoint x: 703, startPoint y: 307, endPoint x: 695, endPoint y: 302, distance: 9.4
click at [701, 307] on input "Numéro de téléphone" at bounding box center [900, 293] width 674 height 31
type input "0556741938"
drag, startPoint x: 1010, startPoint y: 597, endPoint x: 895, endPoint y: 485, distance: 160.5
click at [1011, 518] on html "Etape (4/4) : Contact Veuillez compléter les informations suivantes afin que le…" at bounding box center [784, 259] width 1568 height 518
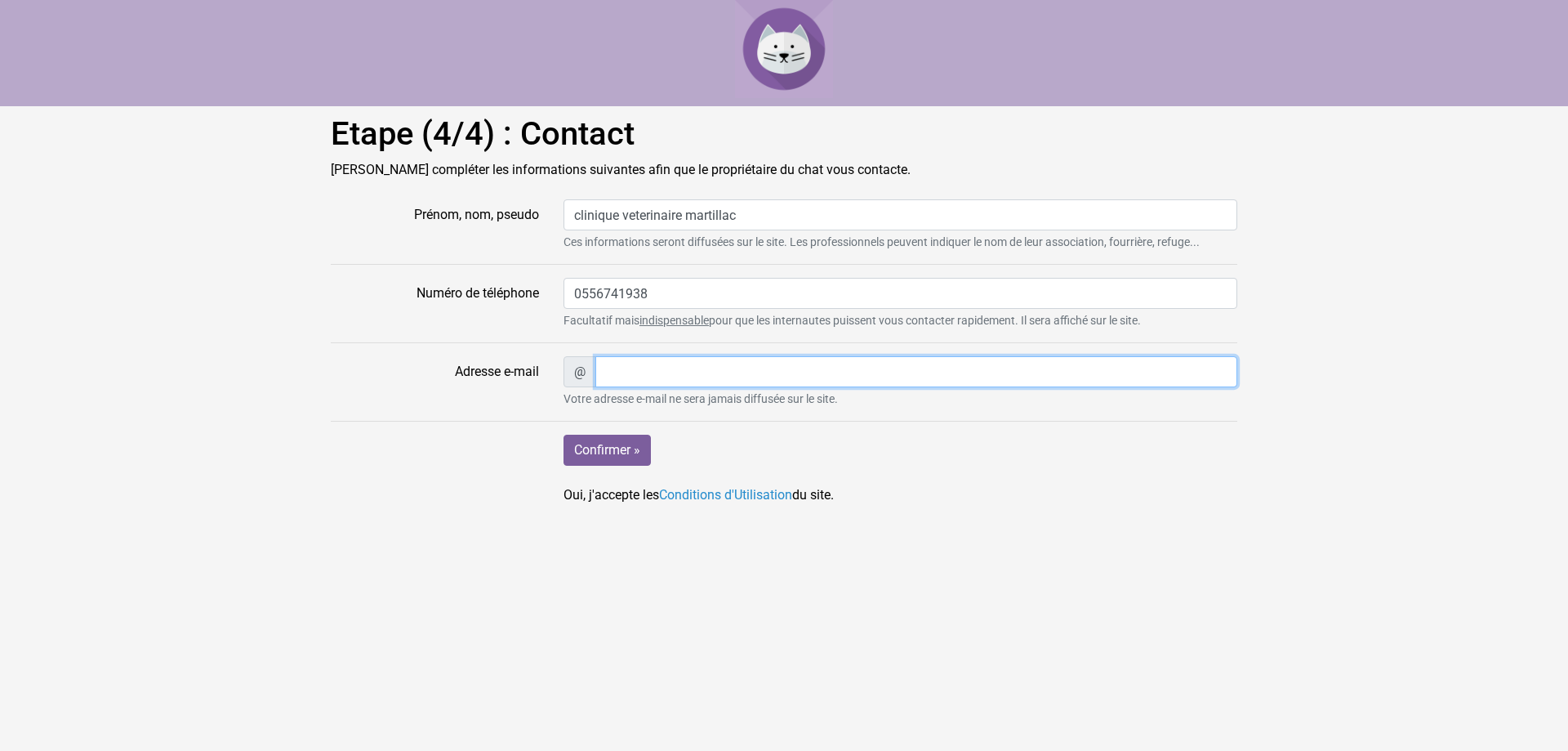
click at [773, 365] on input "Adresse e-mail" at bounding box center [916, 372] width 642 height 31
type input "vetomontesquieu@gmail.com"
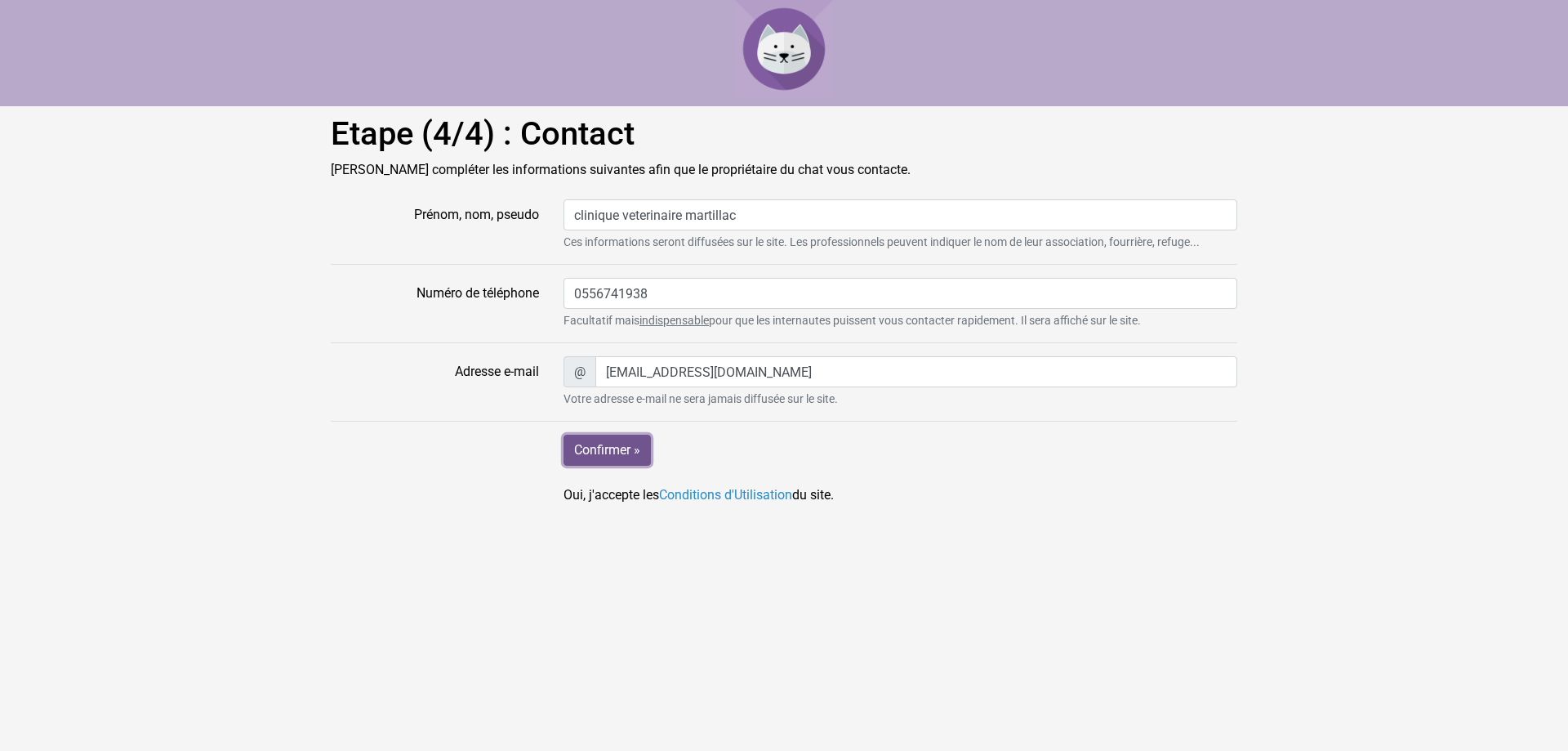
click at [643, 459] on input "Confirmer »" at bounding box center [607, 450] width 87 height 31
